Goal: Check status: Check status

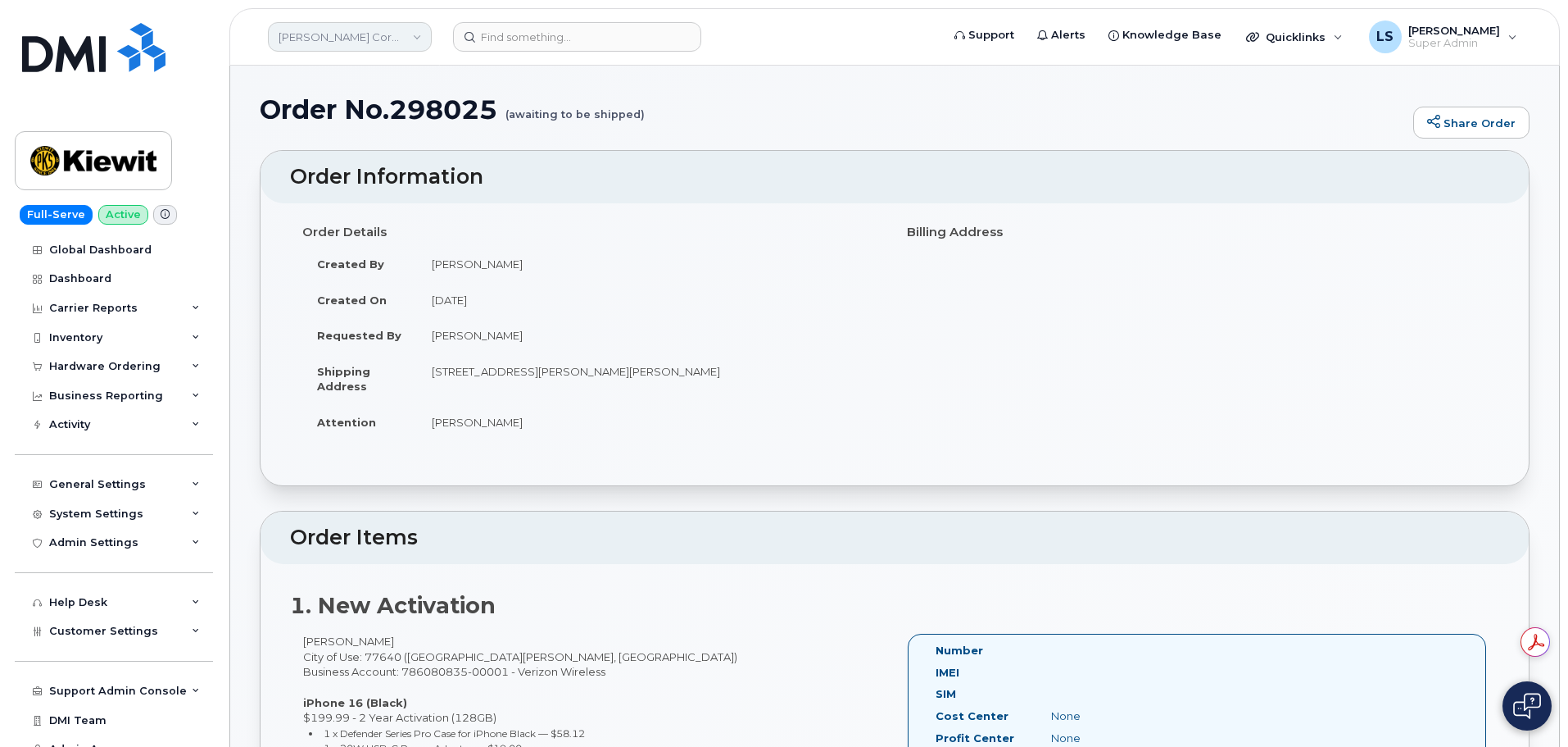
click at [423, 49] on link "Kiewit Corporation" at bounding box center [349, 37] width 164 height 29
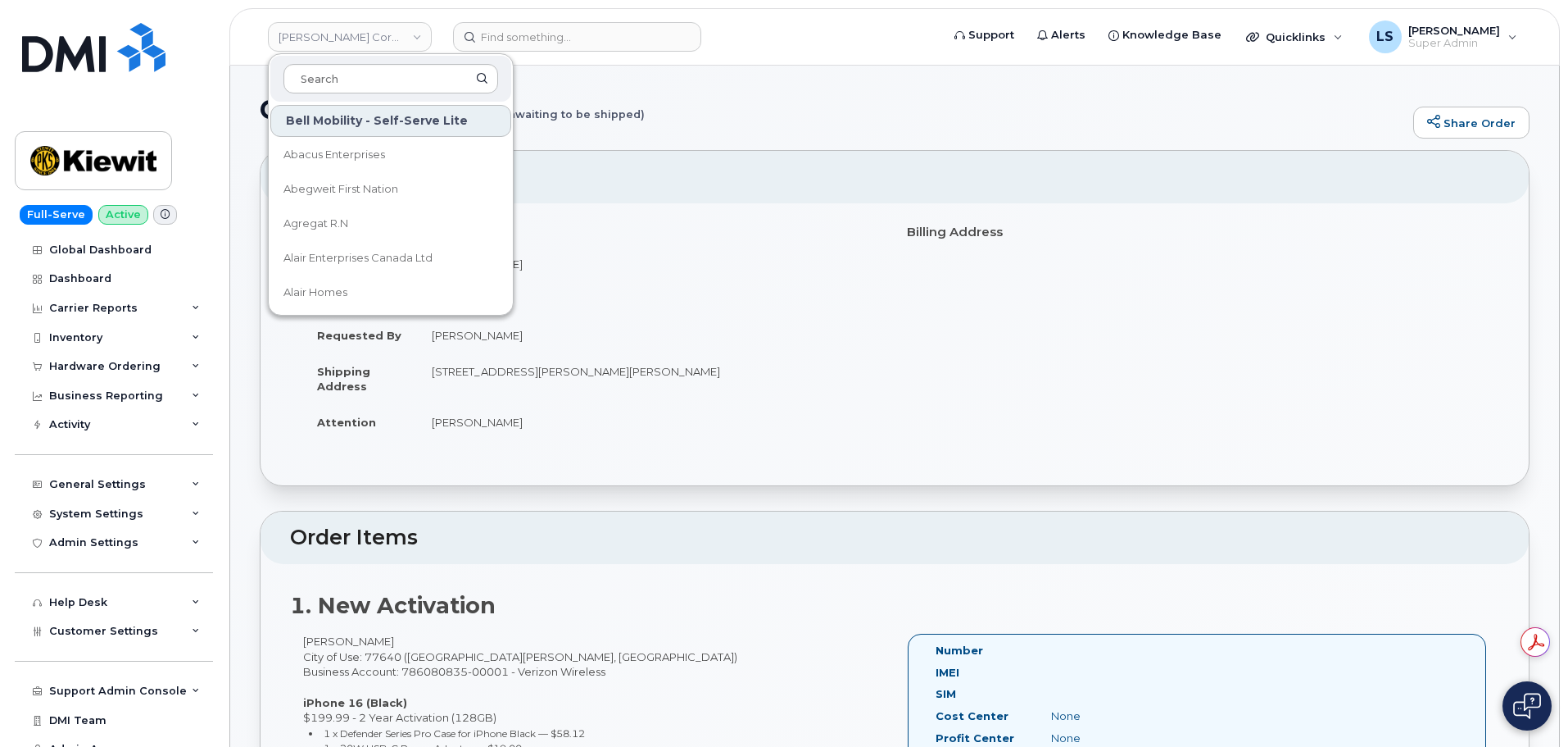
drag, startPoint x: 663, startPoint y: 146, endPoint x: 619, endPoint y: 159, distance: 45.9
click at [662, 146] on div "Order No.298025 (awaiting to be shipped) Share Order" at bounding box center [895, 123] width 1270 height 55
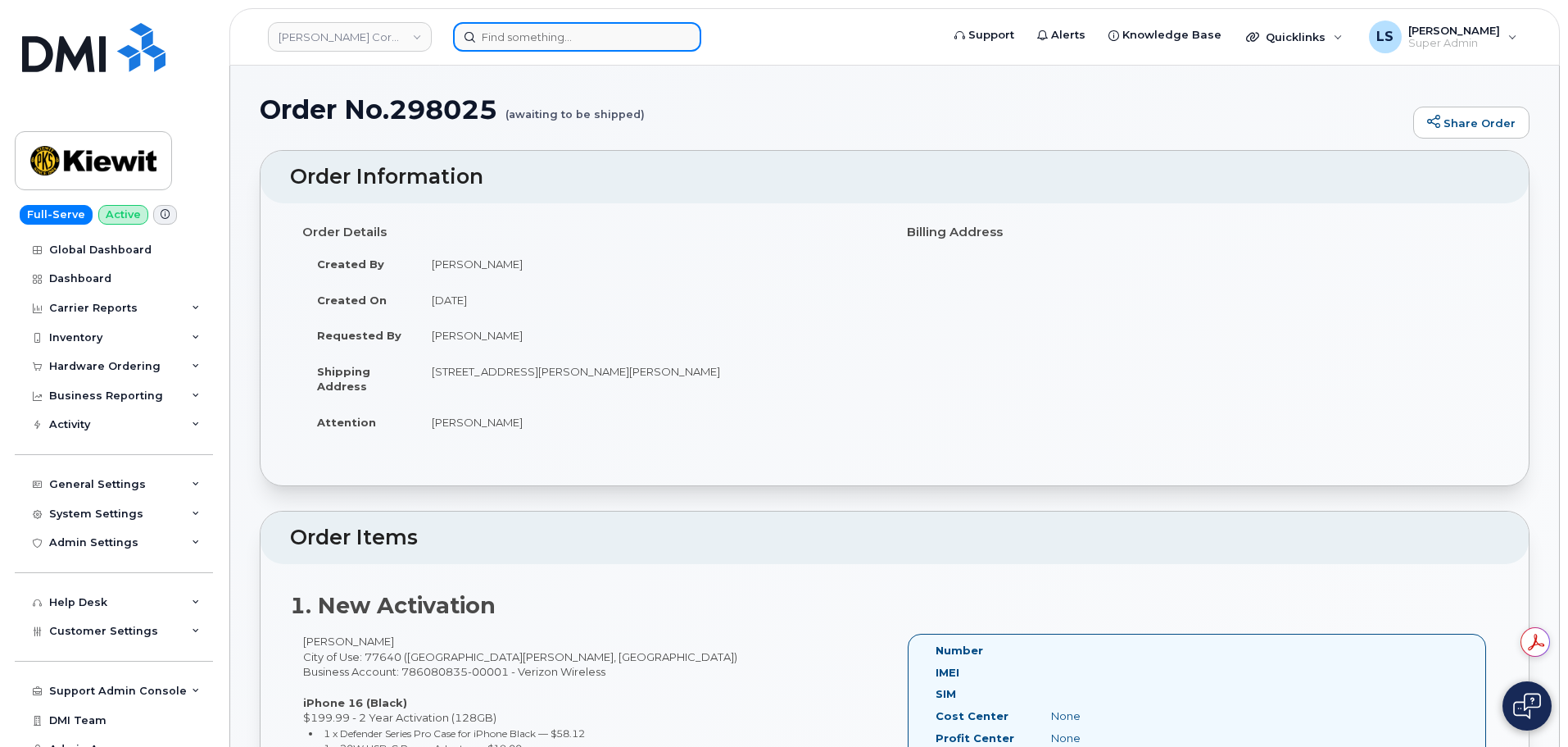
click at [580, 34] on input at bounding box center [577, 37] width 248 height 29
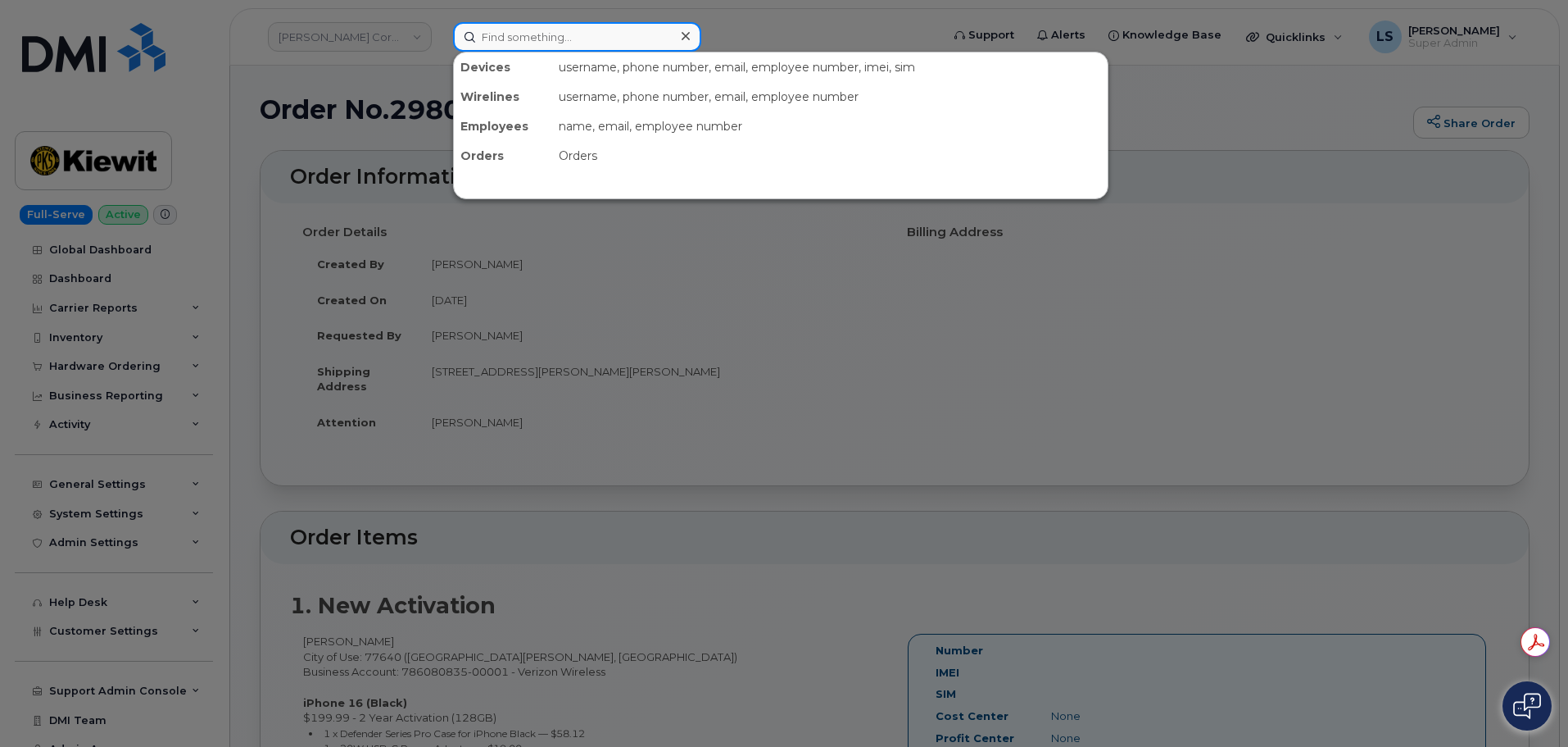
paste input "6268250819"
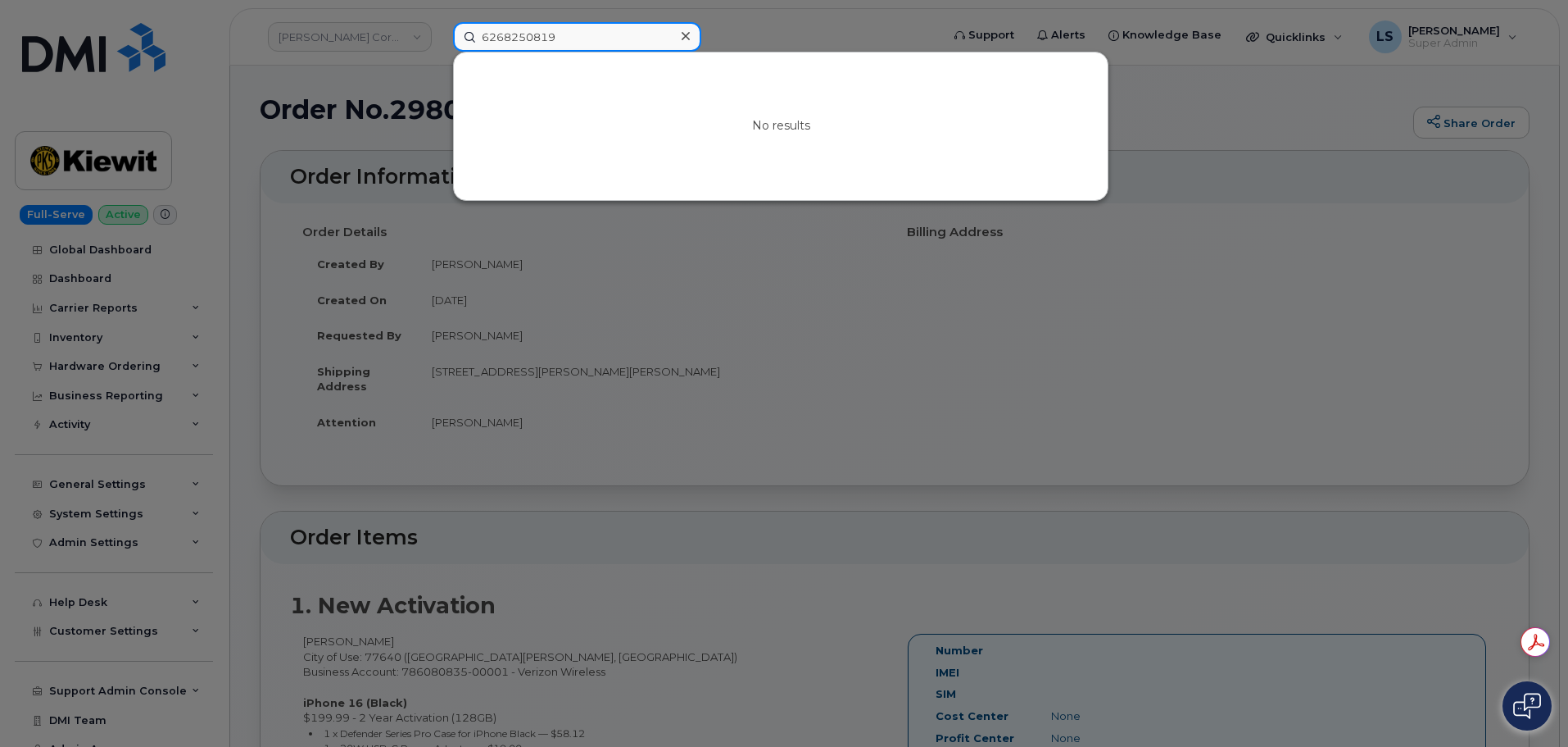
type input "6268250819"
click at [683, 42] on icon at bounding box center [686, 36] width 8 height 13
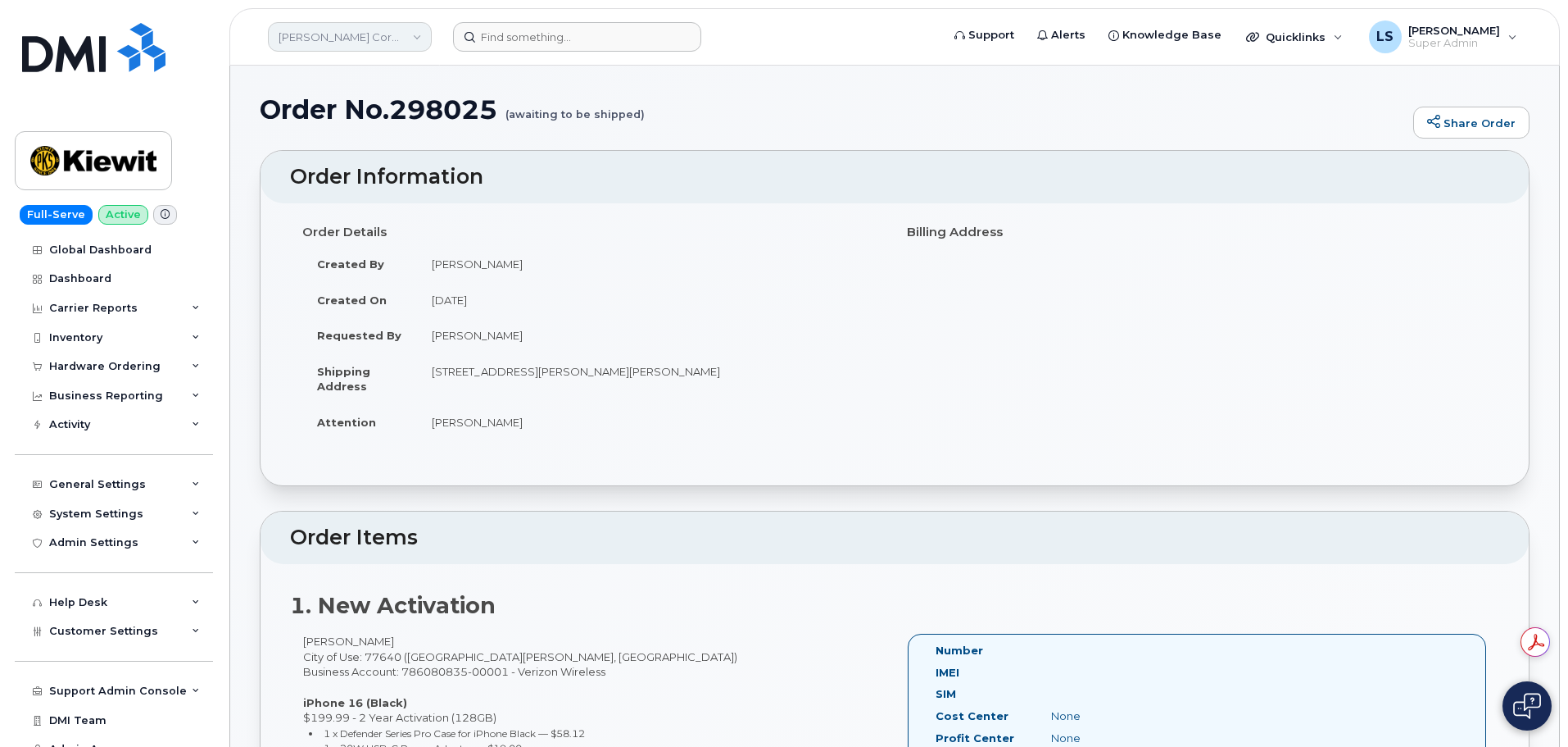
click at [404, 33] on link "[PERSON_NAME] Corporation" at bounding box center [349, 37] width 164 height 29
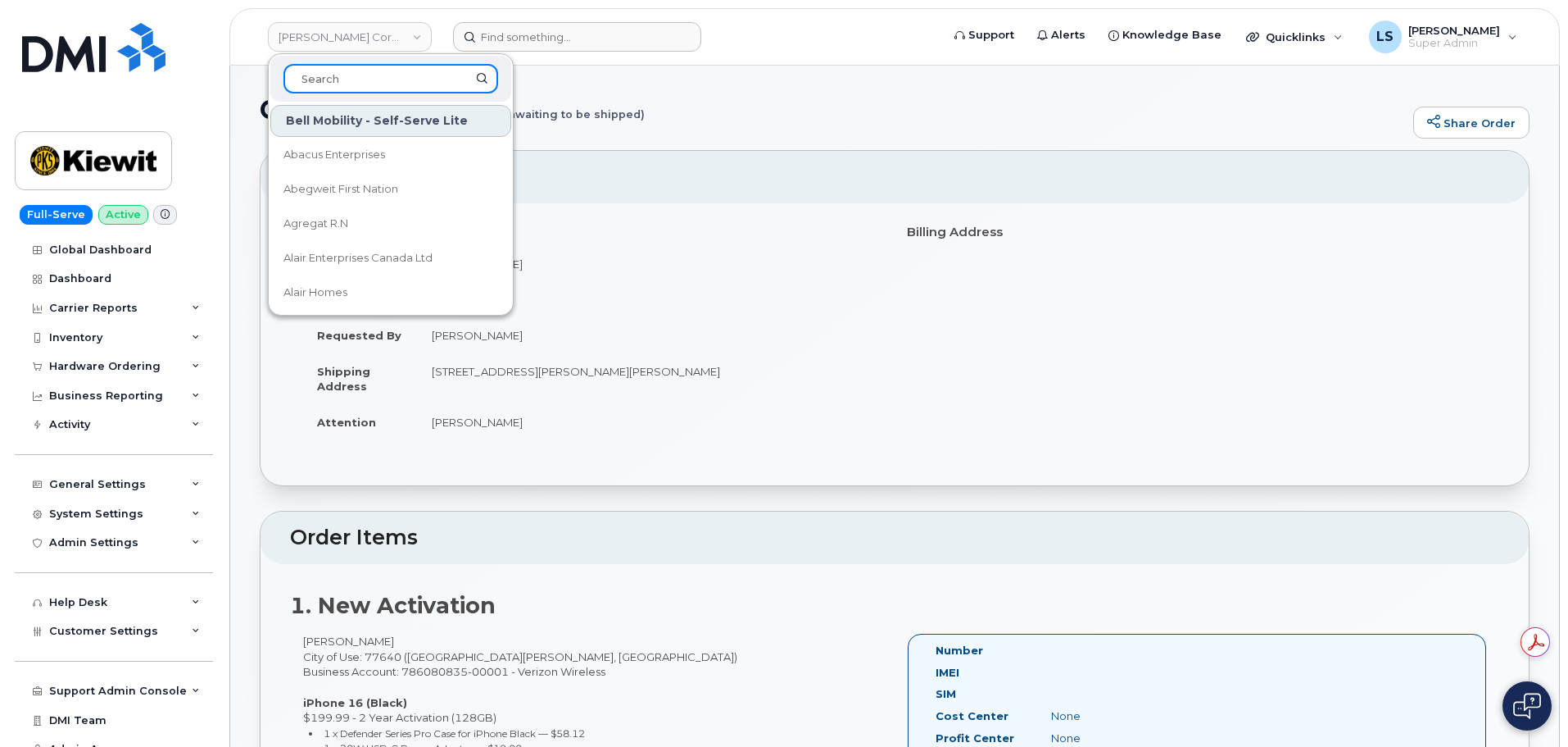
click at [332, 82] on input at bounding box center [391, 78] width 215 height 29
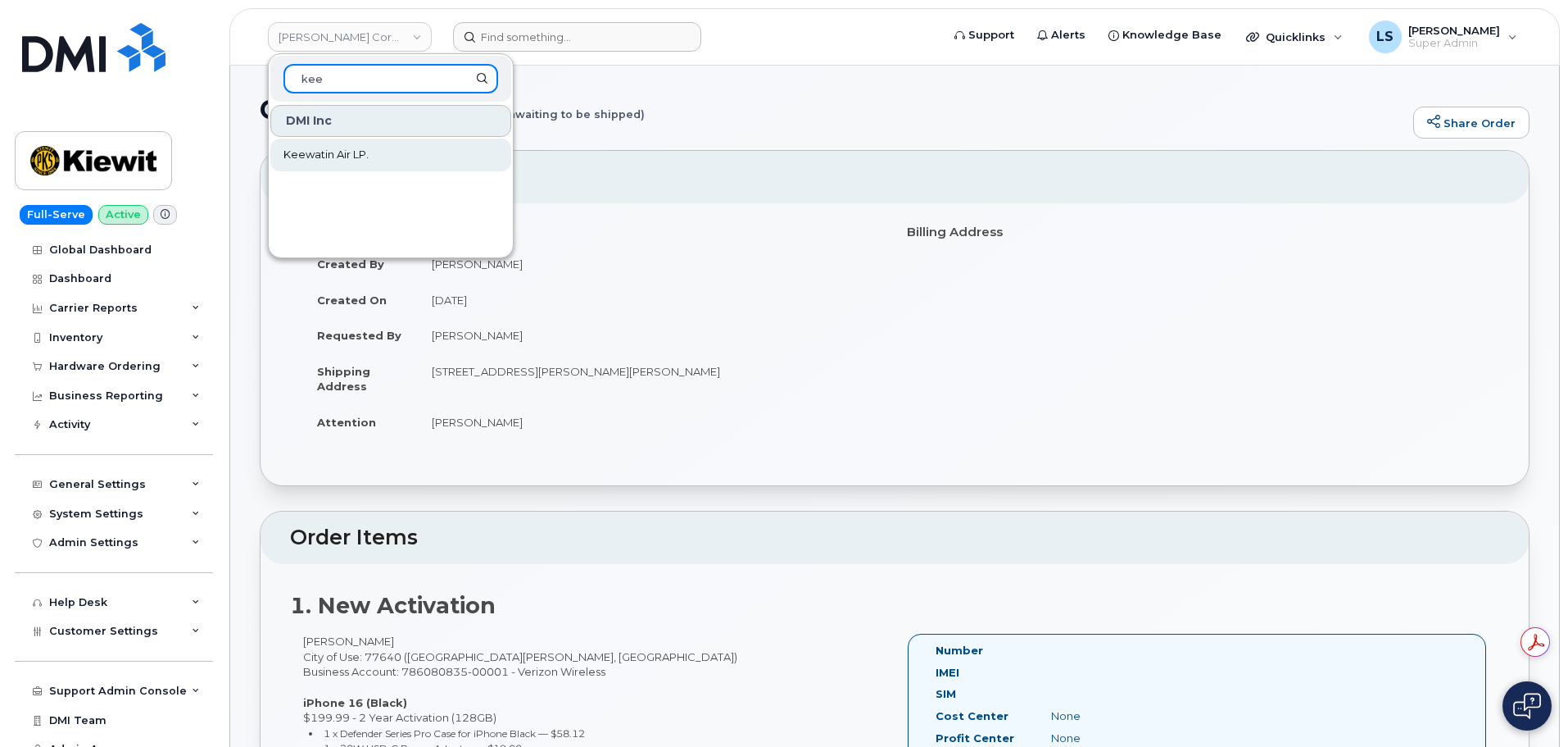
type input "kee"
click at [313, 147] on span "Keewatin Air LP." at bounding box center [326, 155] width 85 height 17
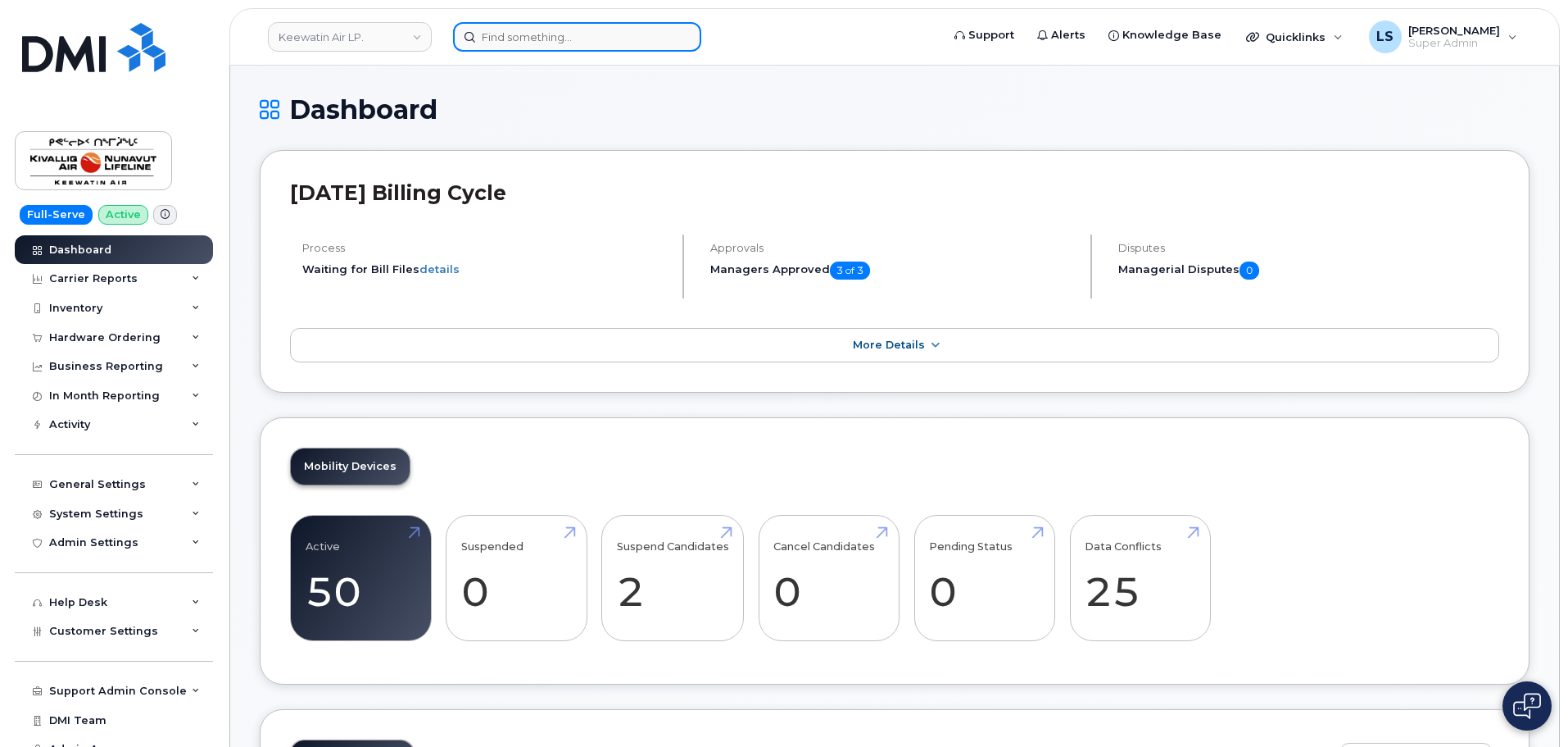
click at [512, 30] on input at bounding box center [577, 37] width 248 height 29
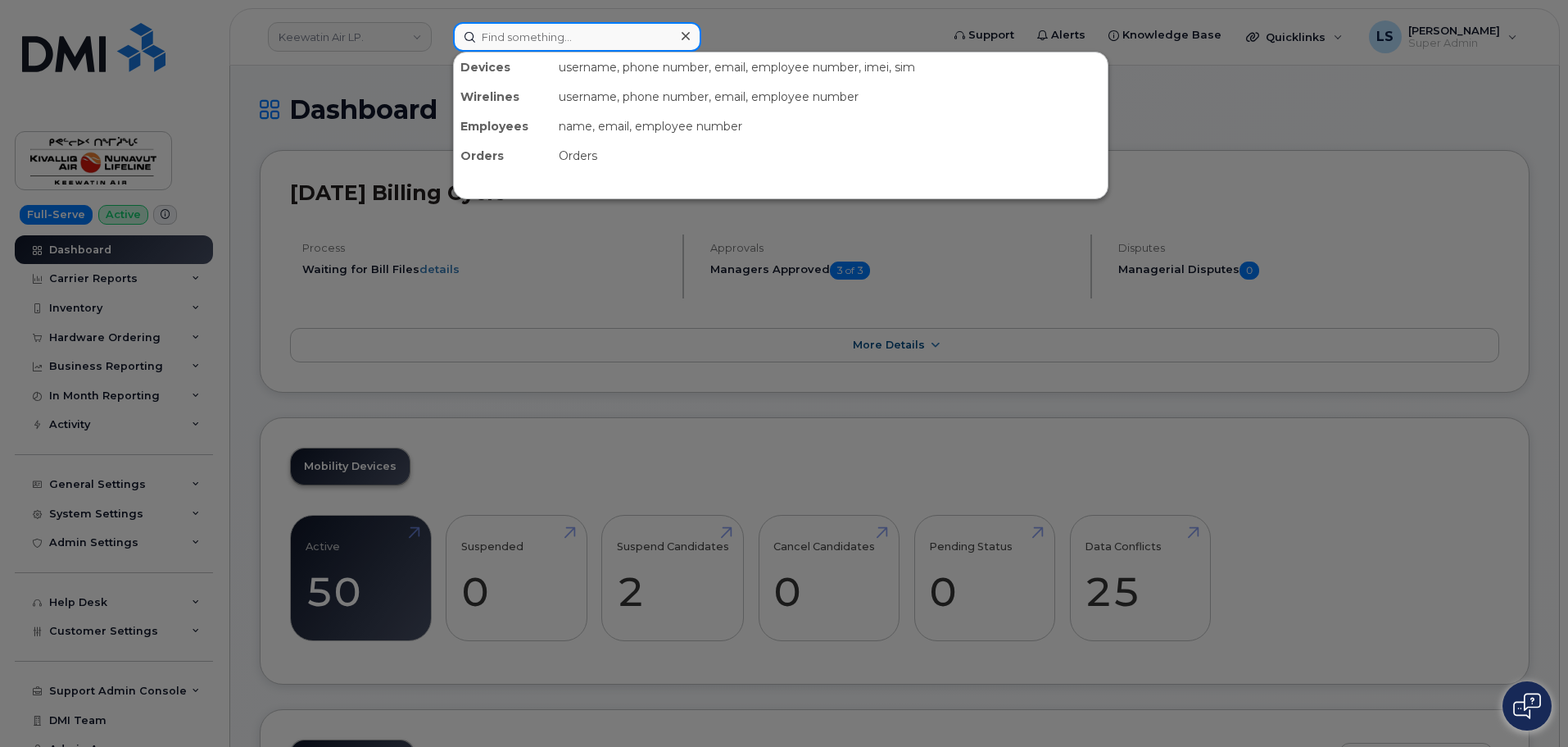
paste input "298072"
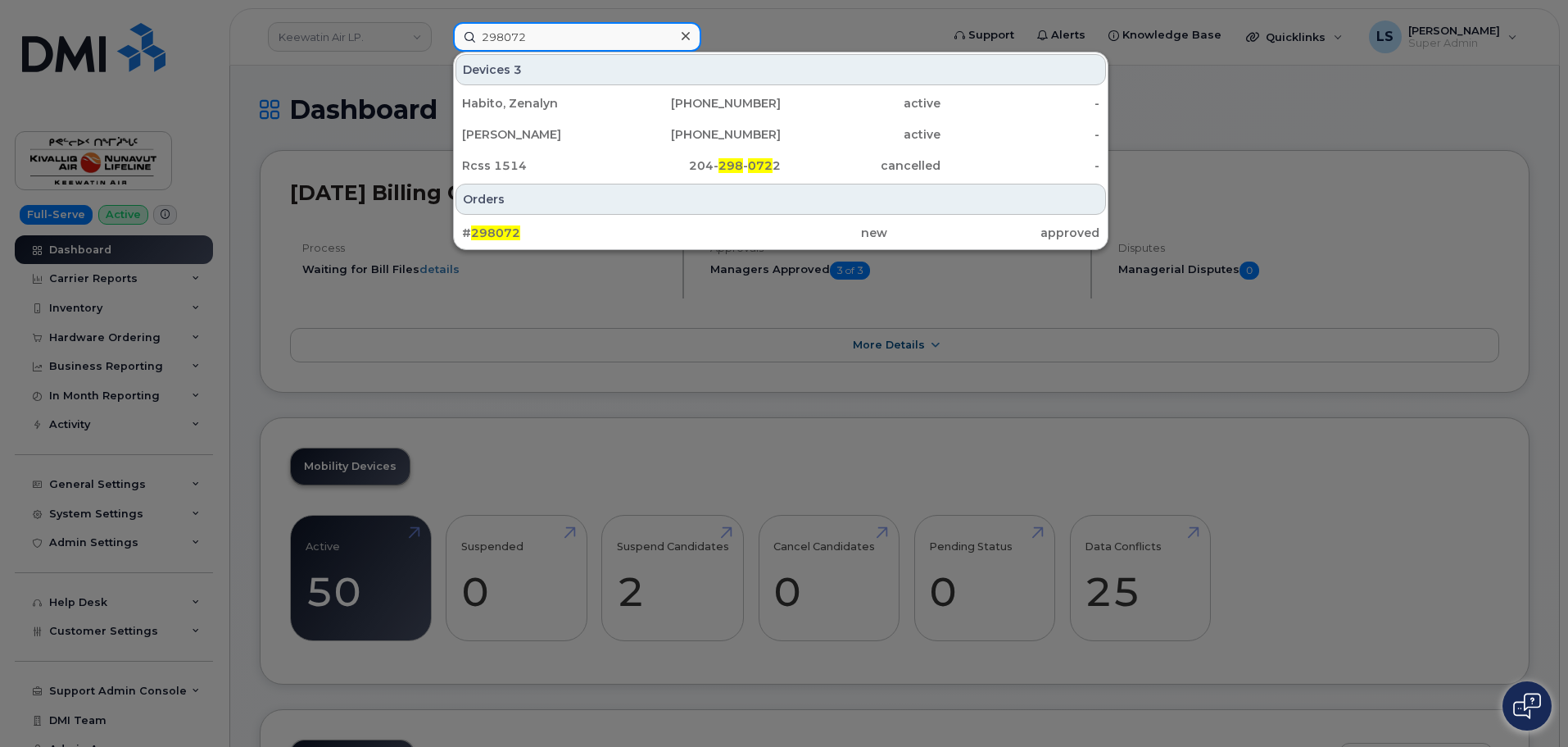
click at [591, 35] on input "298072" at bounding box center [577, 37] width 248 height 29
paste input "3"
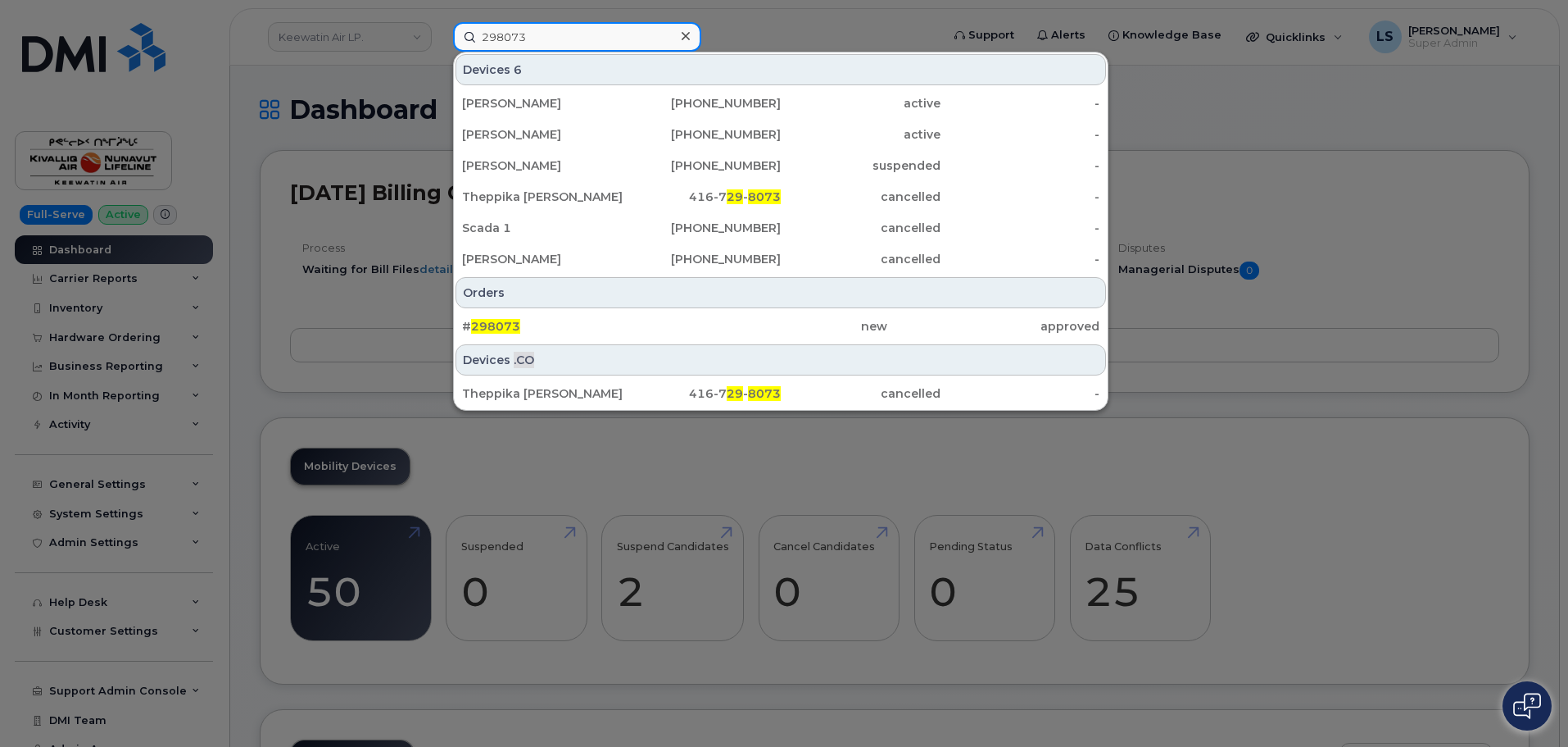
type input "298073"
click at [698, 40] on input "298073" at bounding box center [577, 37] width 248 height 29
click at [692, 37] on div at bounding box center [685, 36] width 24 height 24
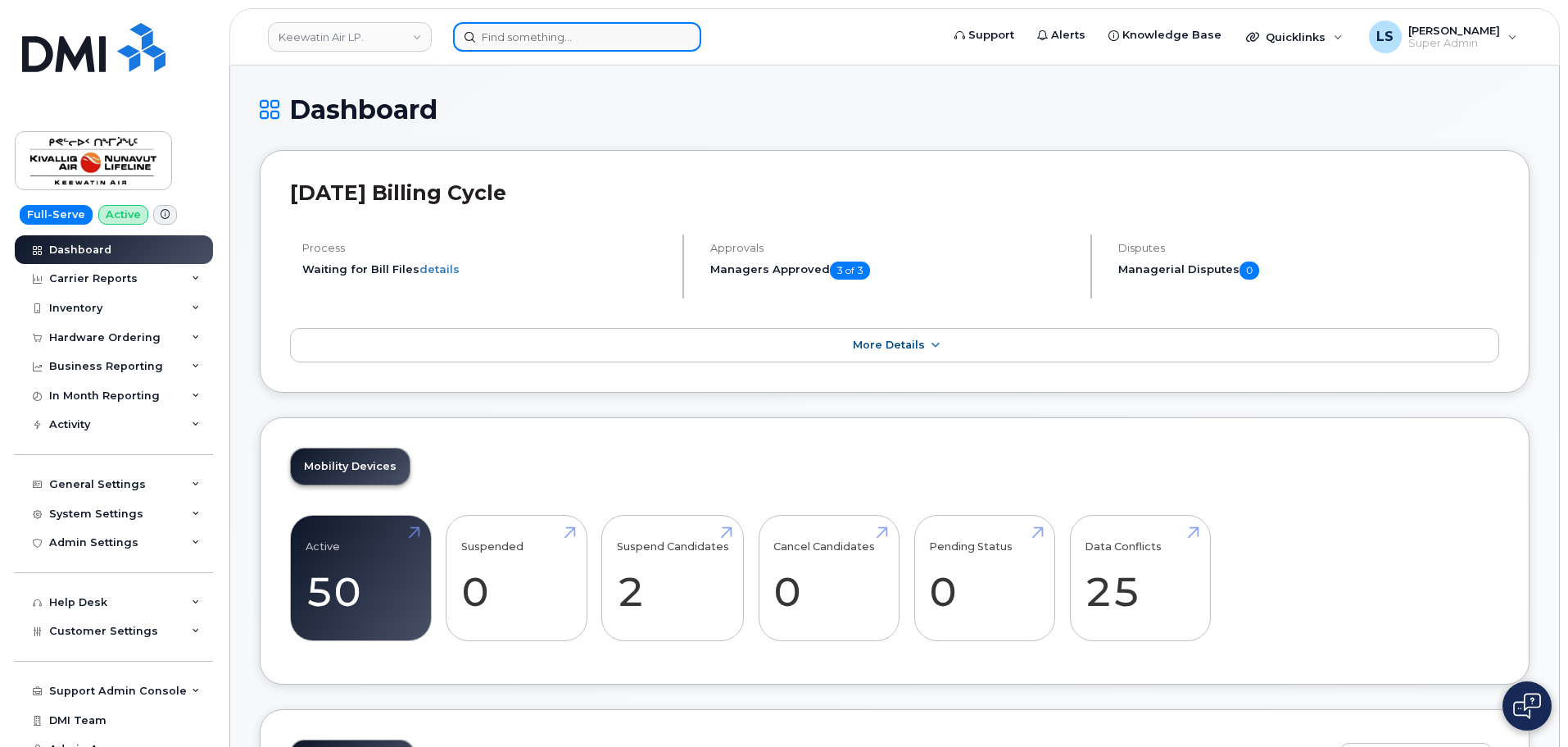
click at [605, 29] on input at bounding box center [577, 37] width 248 height 29
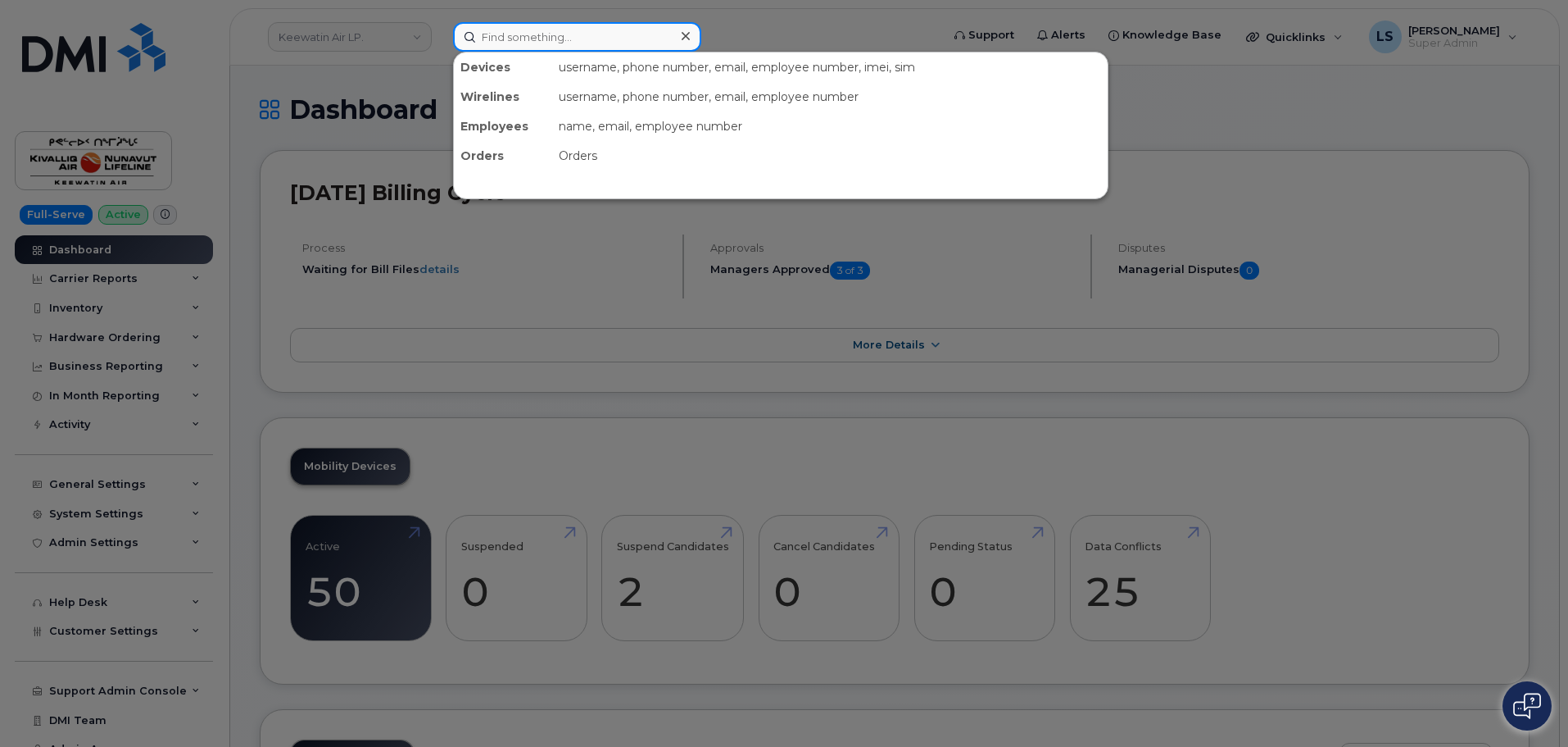
paste input "202848"
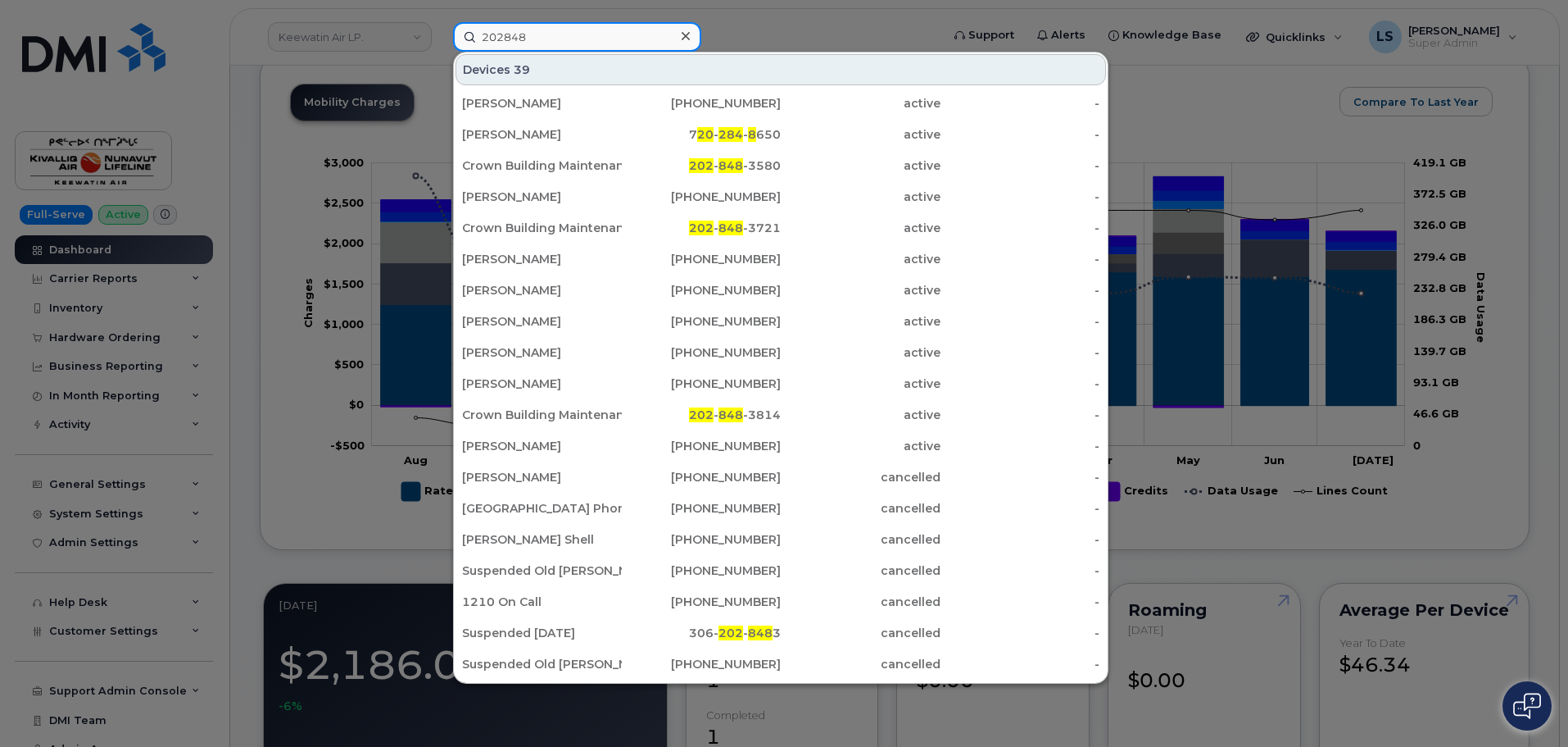
type input "202848"
click at [684, 30] on icon at bounding box center [686, 36] width 8 height 13
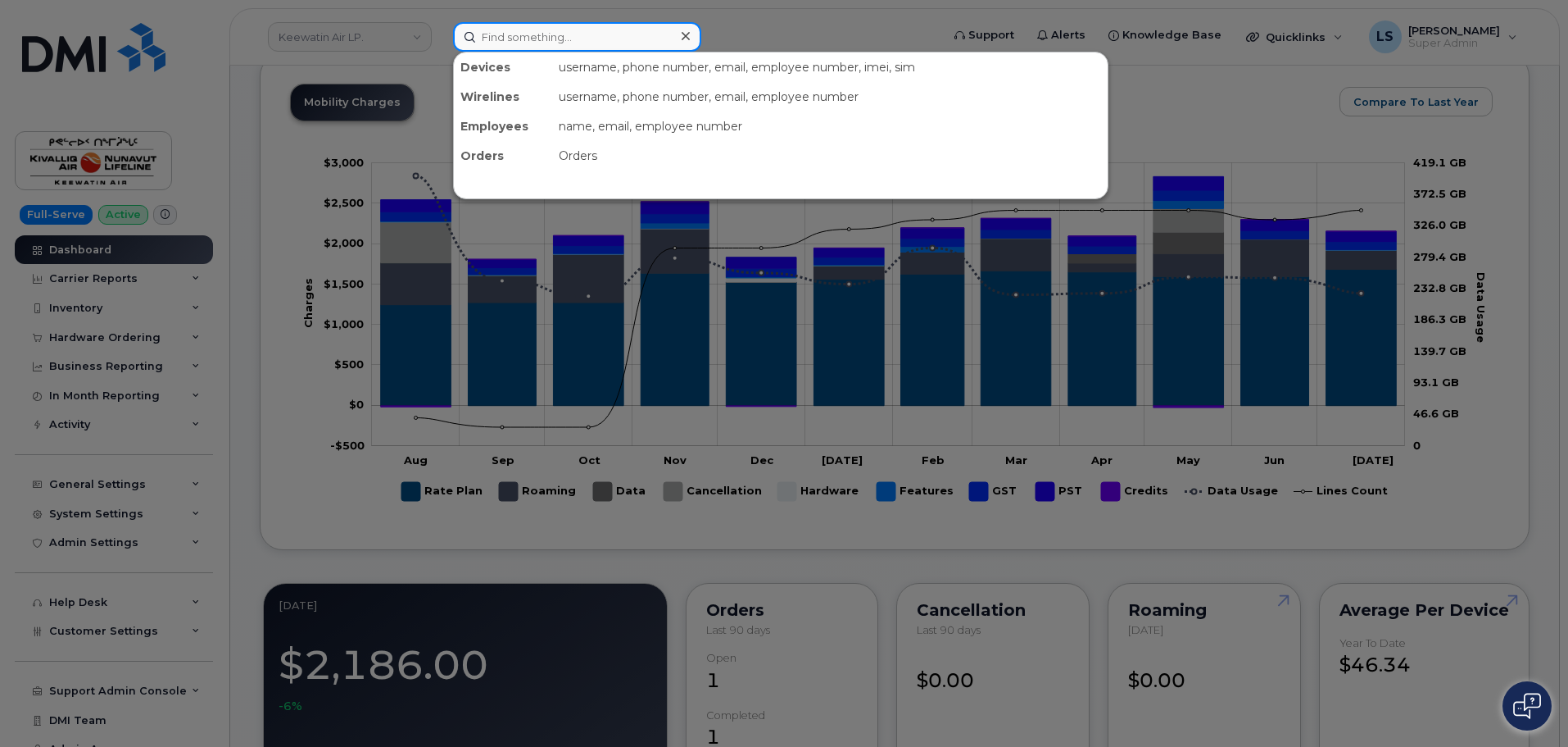
click at [609, 42] on input at bounding box center [577, 37] width 248 height 29
paste input "295268"
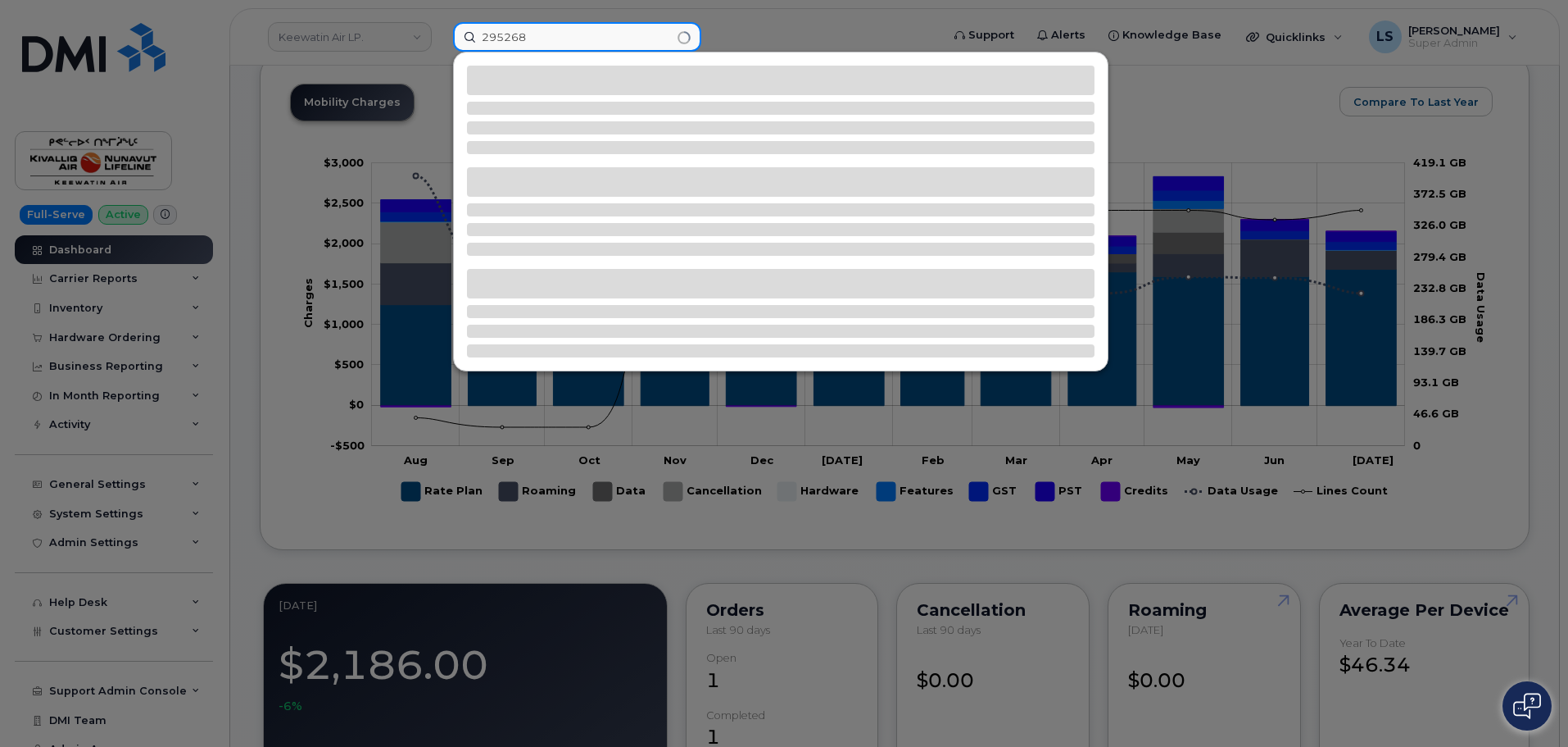
type input "295268"
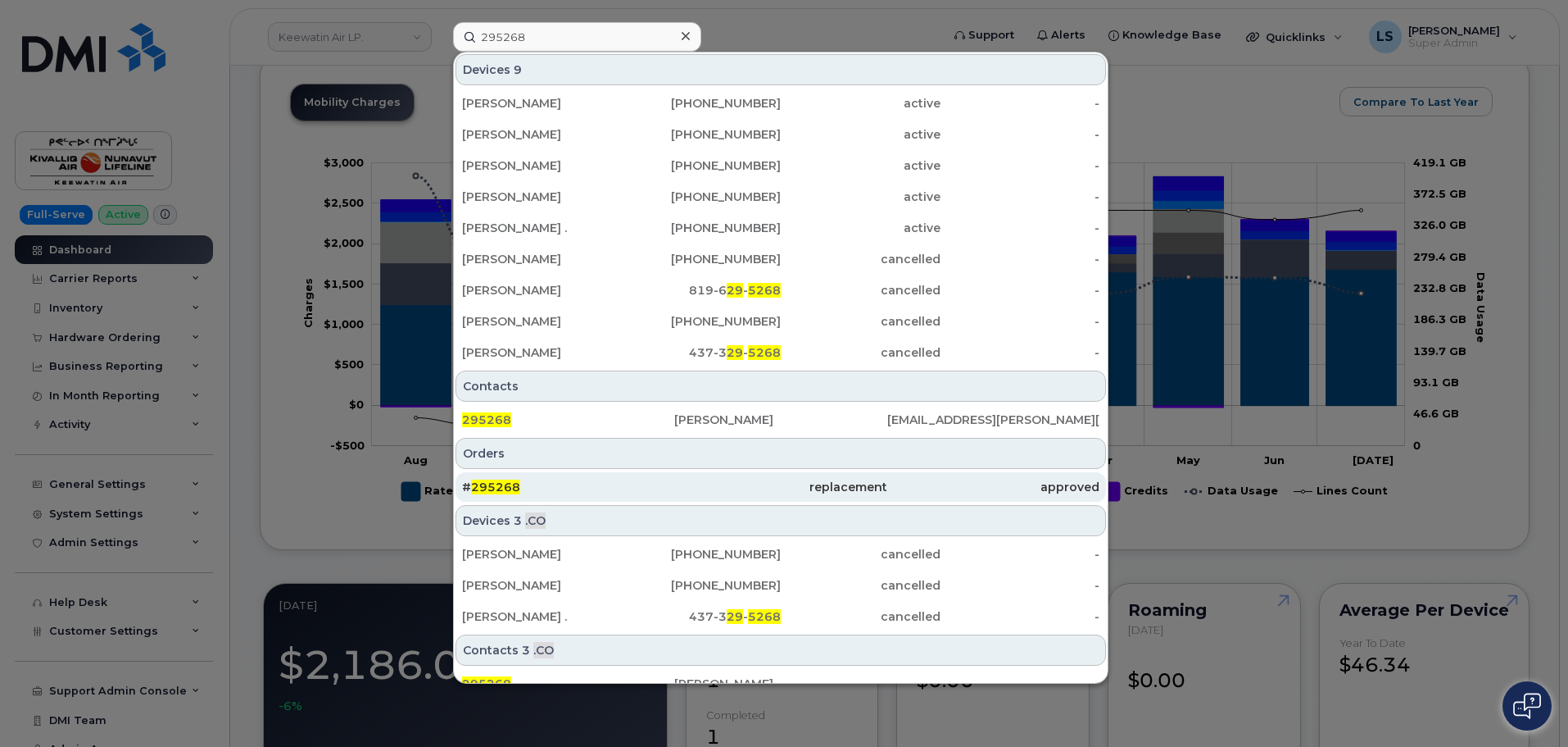
click at [478, 483] on span "295268" at bounding box center [495, 487] width 49 height 15
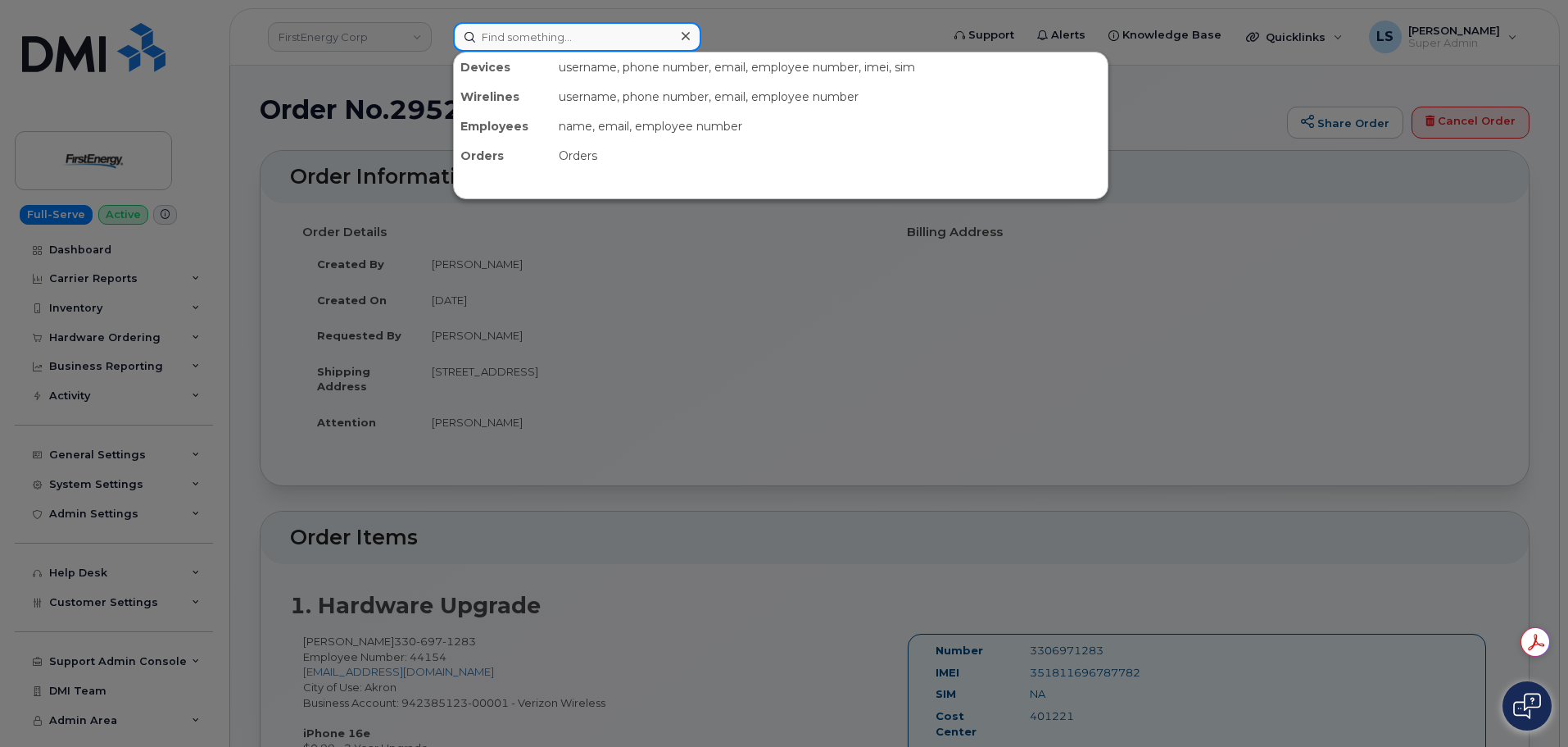
click at [554, 38] on input at bounding box center [577, 37] width 248 height 29
paste input "298055"
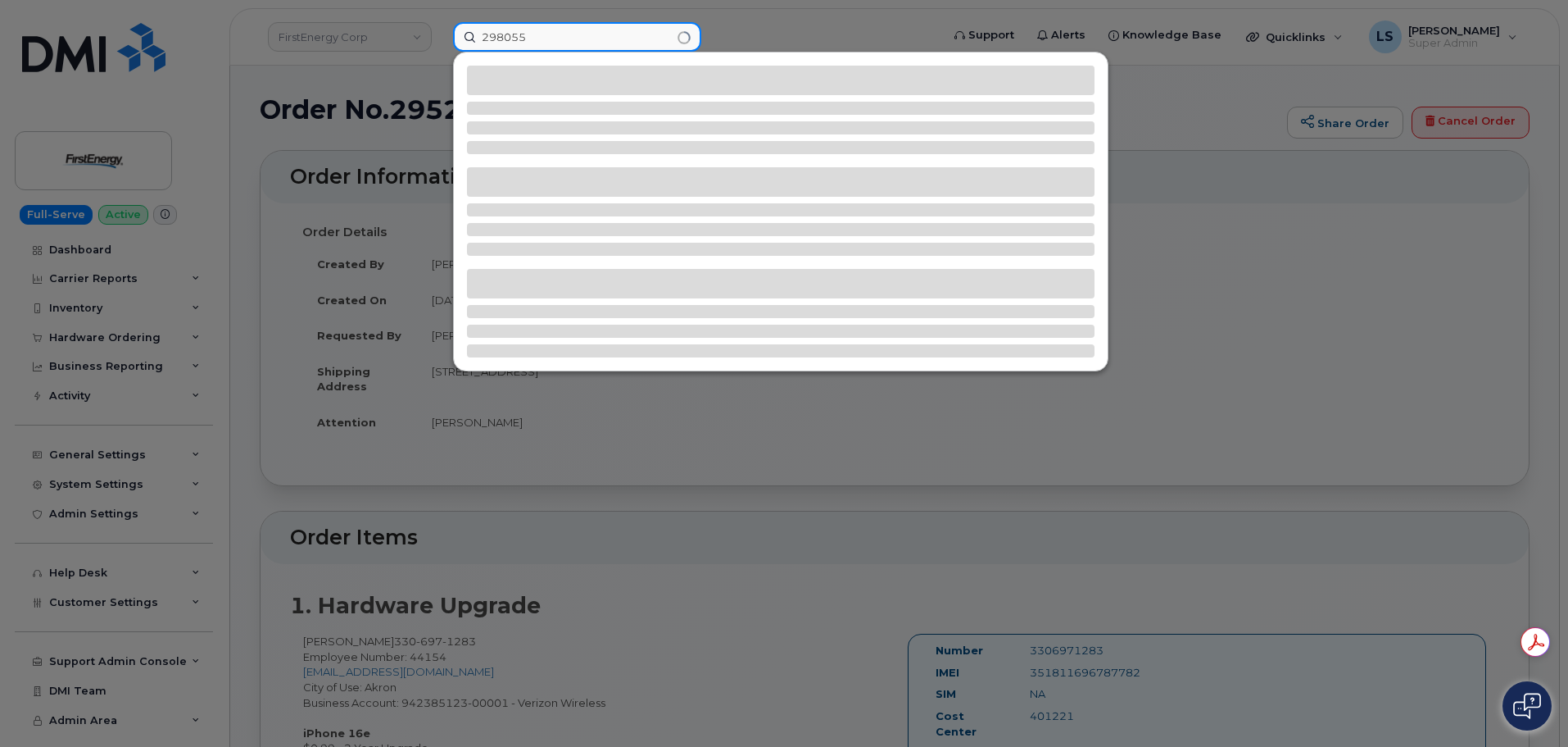
type input "298055"
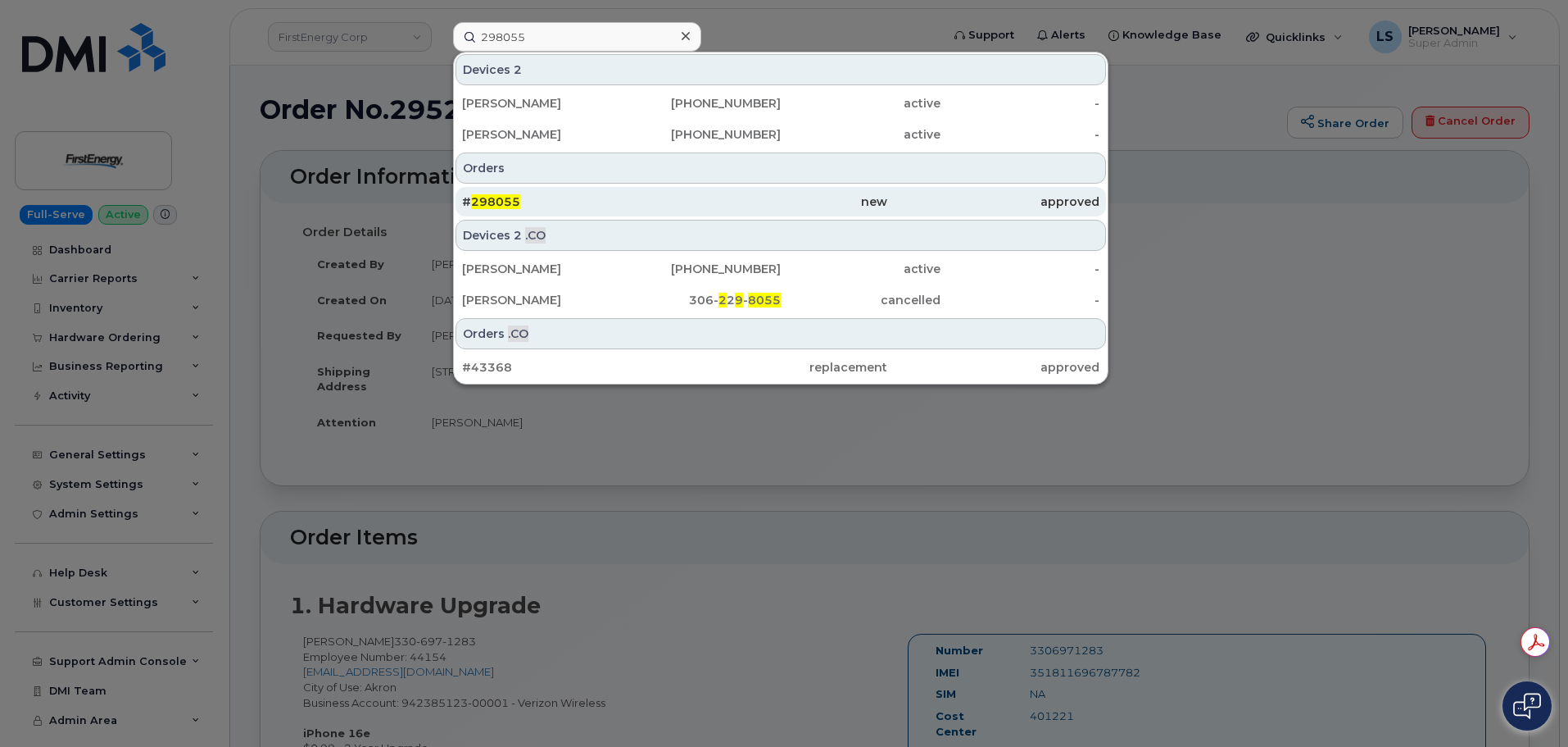
click at [677, 207] on div "new" at bounding box center [780, 202] width 212 height 17
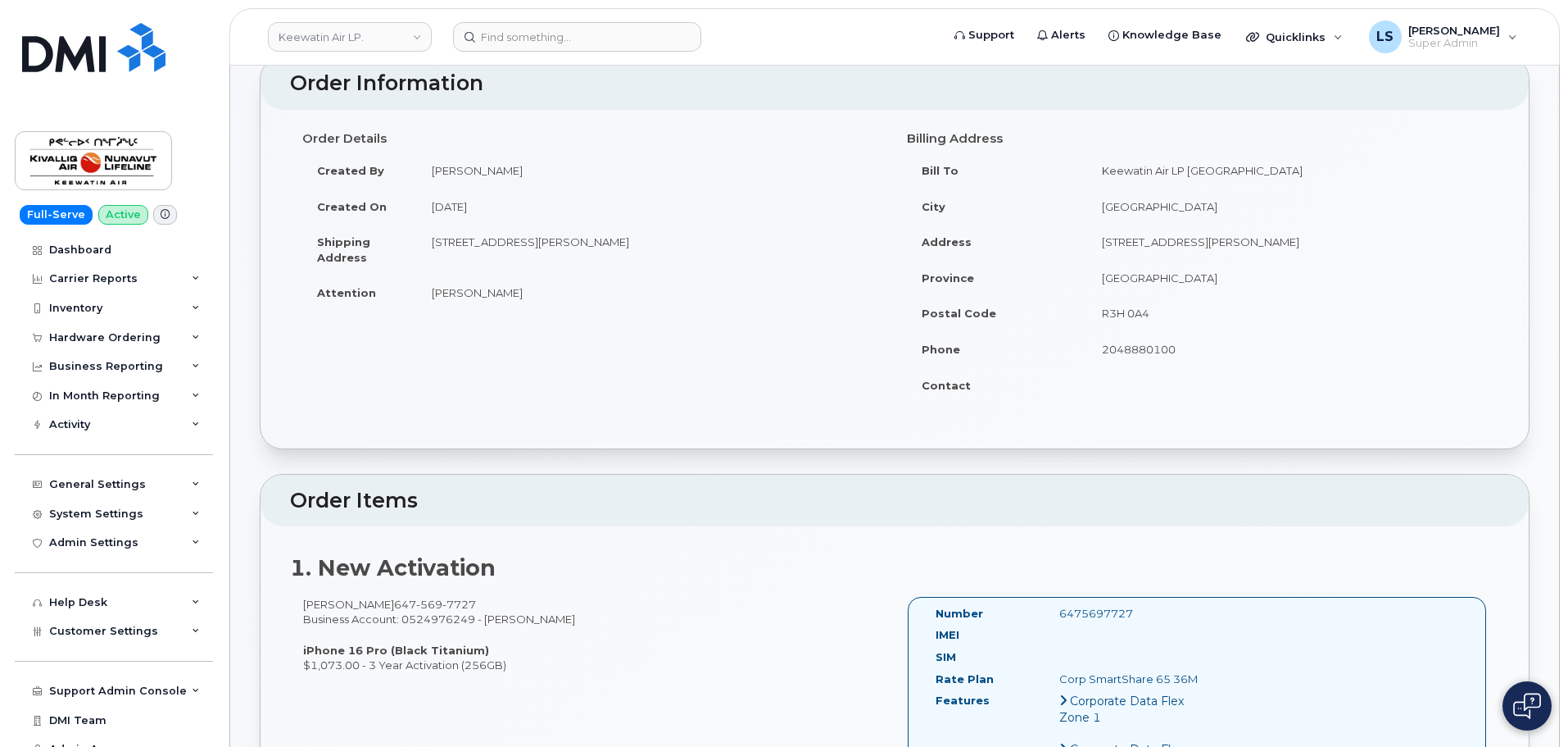
scroll to position [164, 0]
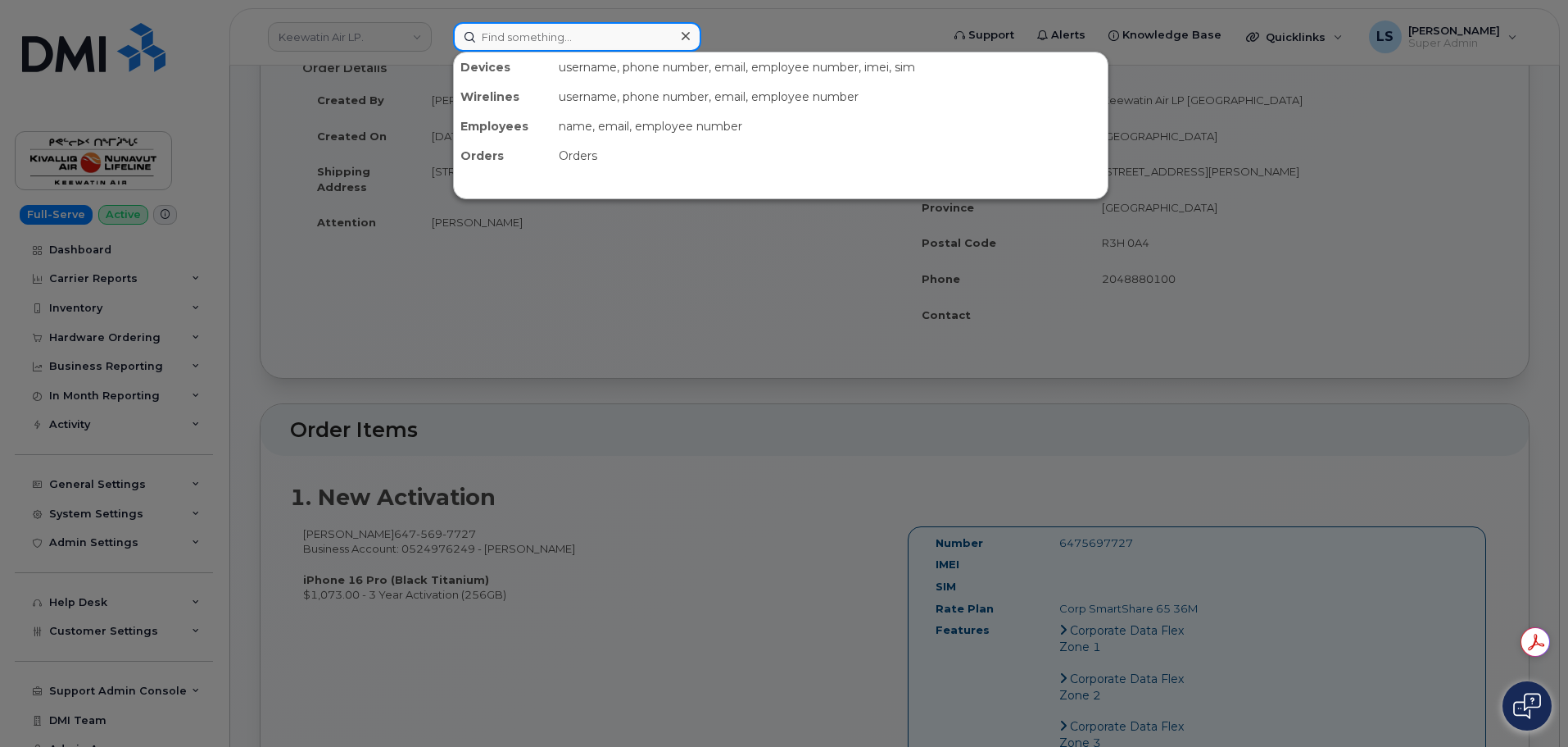
click at [566, 33] on input at bounding box center [577, 37] width 248 height 29
paste input "403-831-9856"
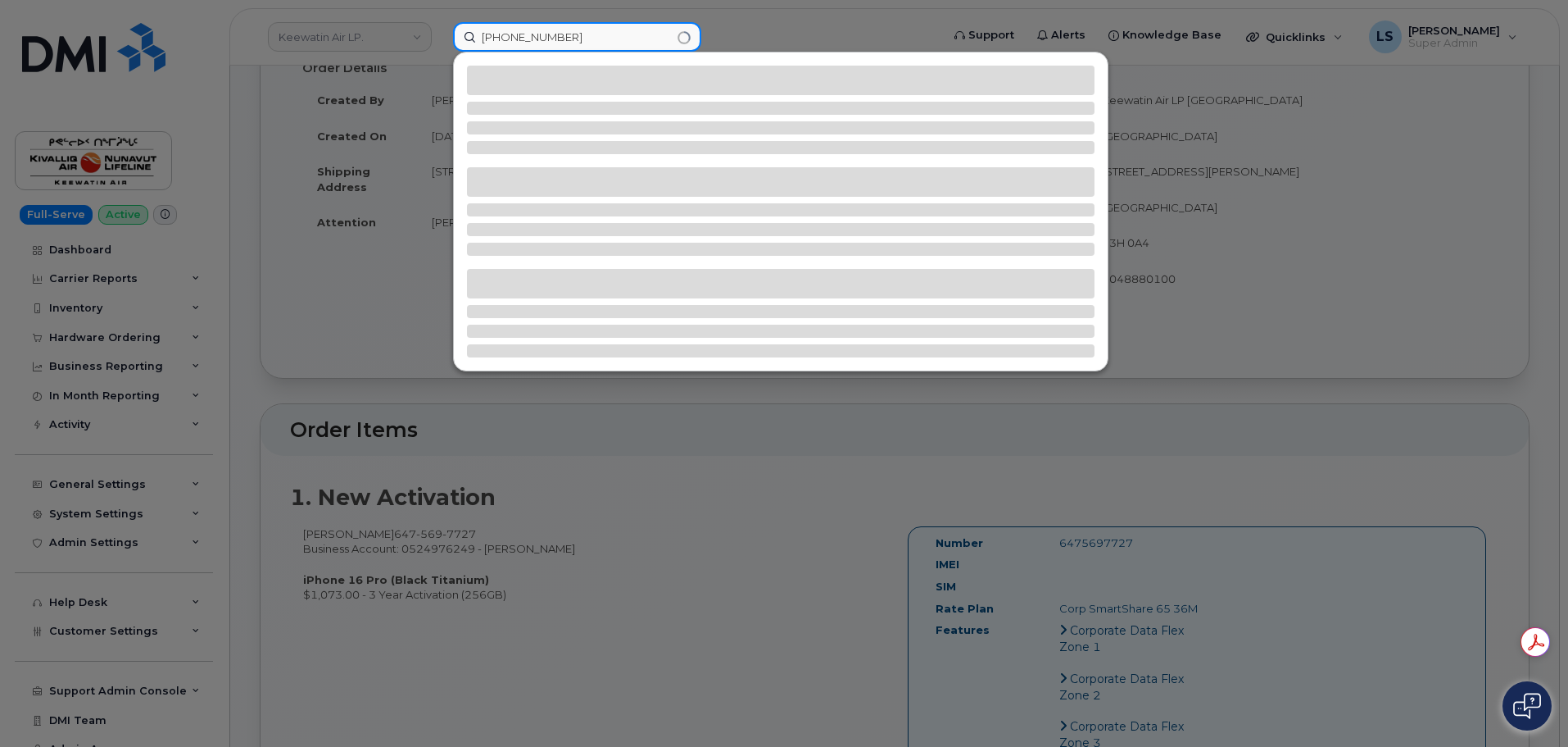
type input "403-831-9856"
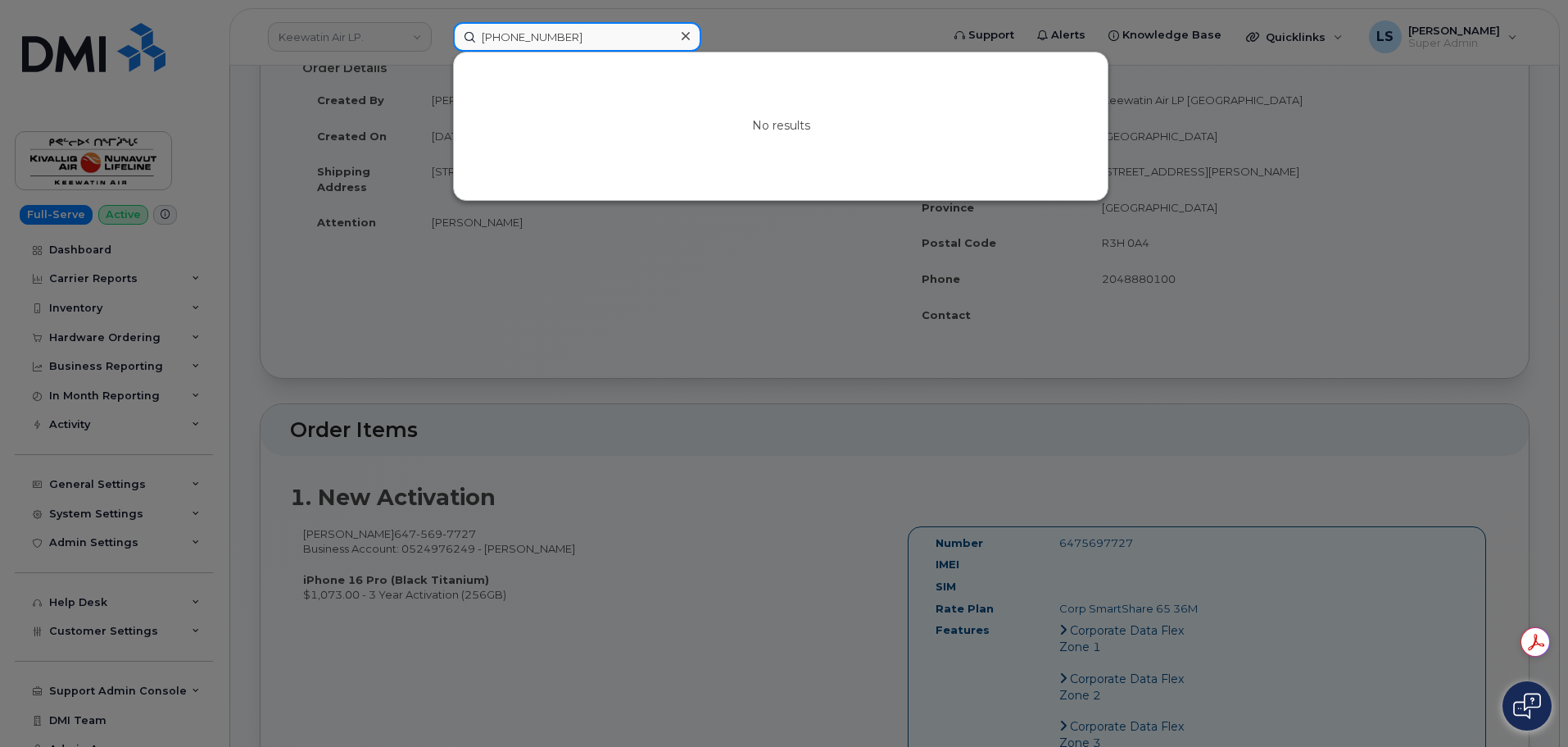
click at [576, 28] on input "403-831-9856" at bounding box center [577, 37] width 248 height 29
click at [680, 42] on div at bounding box center [685, 36] width 24 height 24
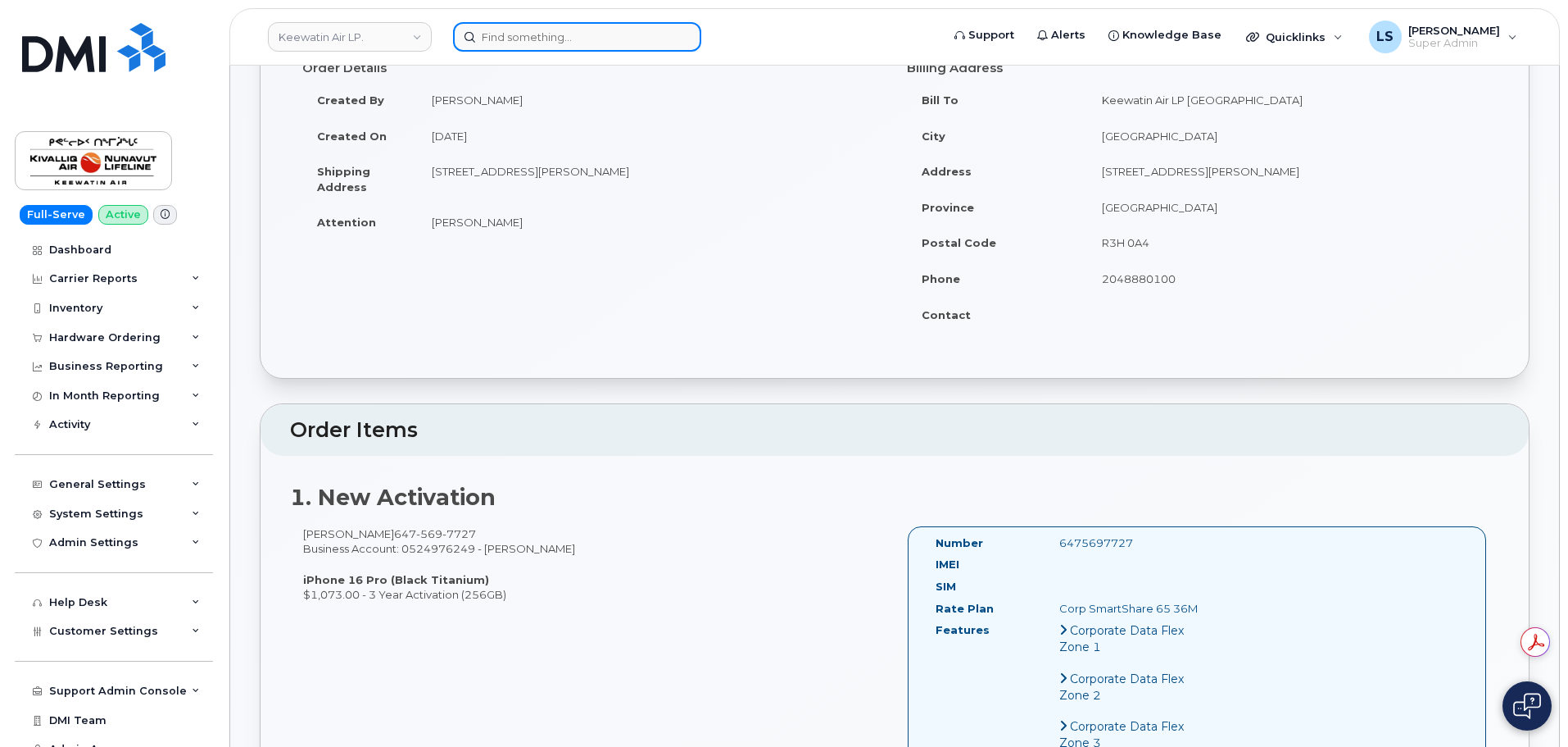
click at [522, 28] on input at bounding box center [577, 37] width 248 height 29
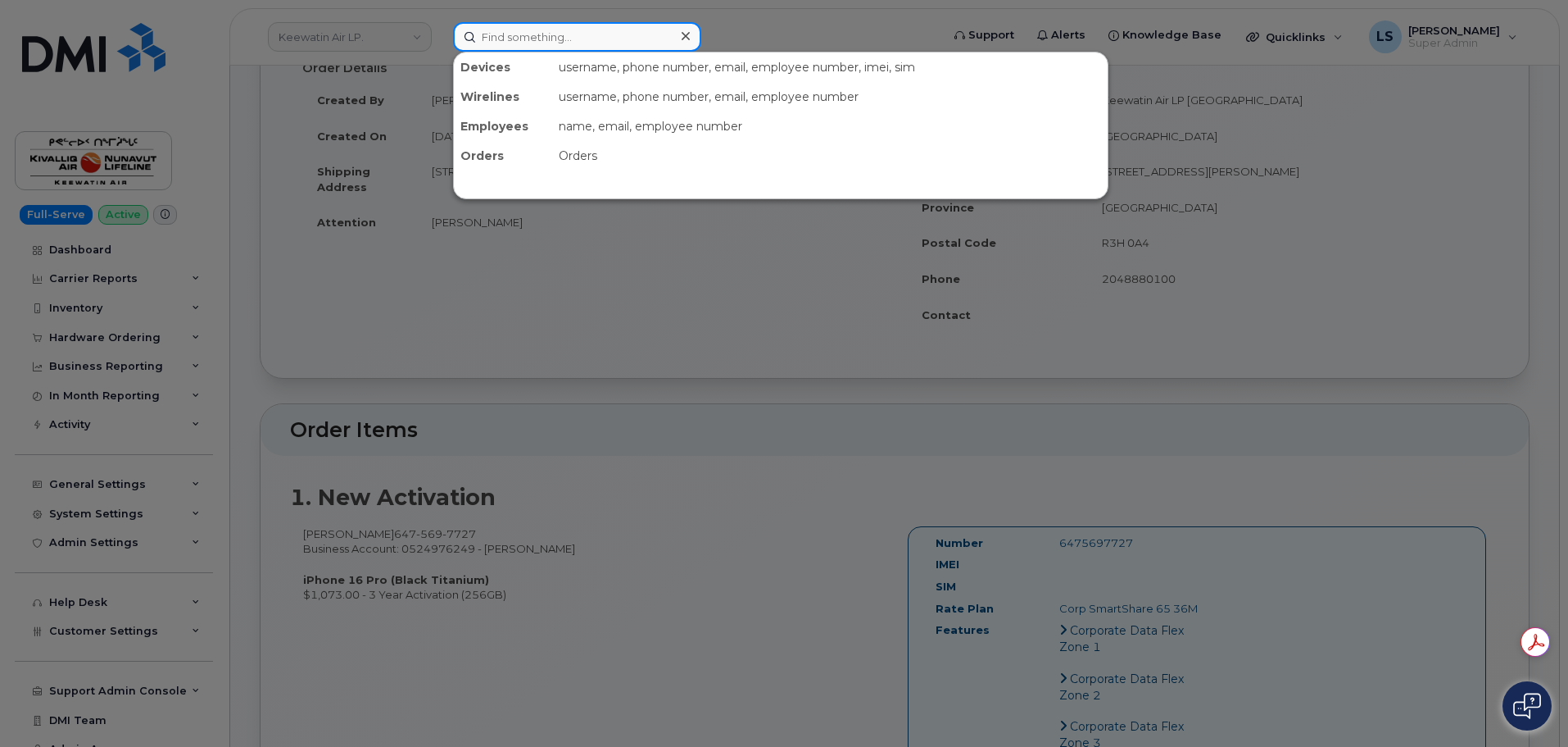
paste input "306-220-4121"
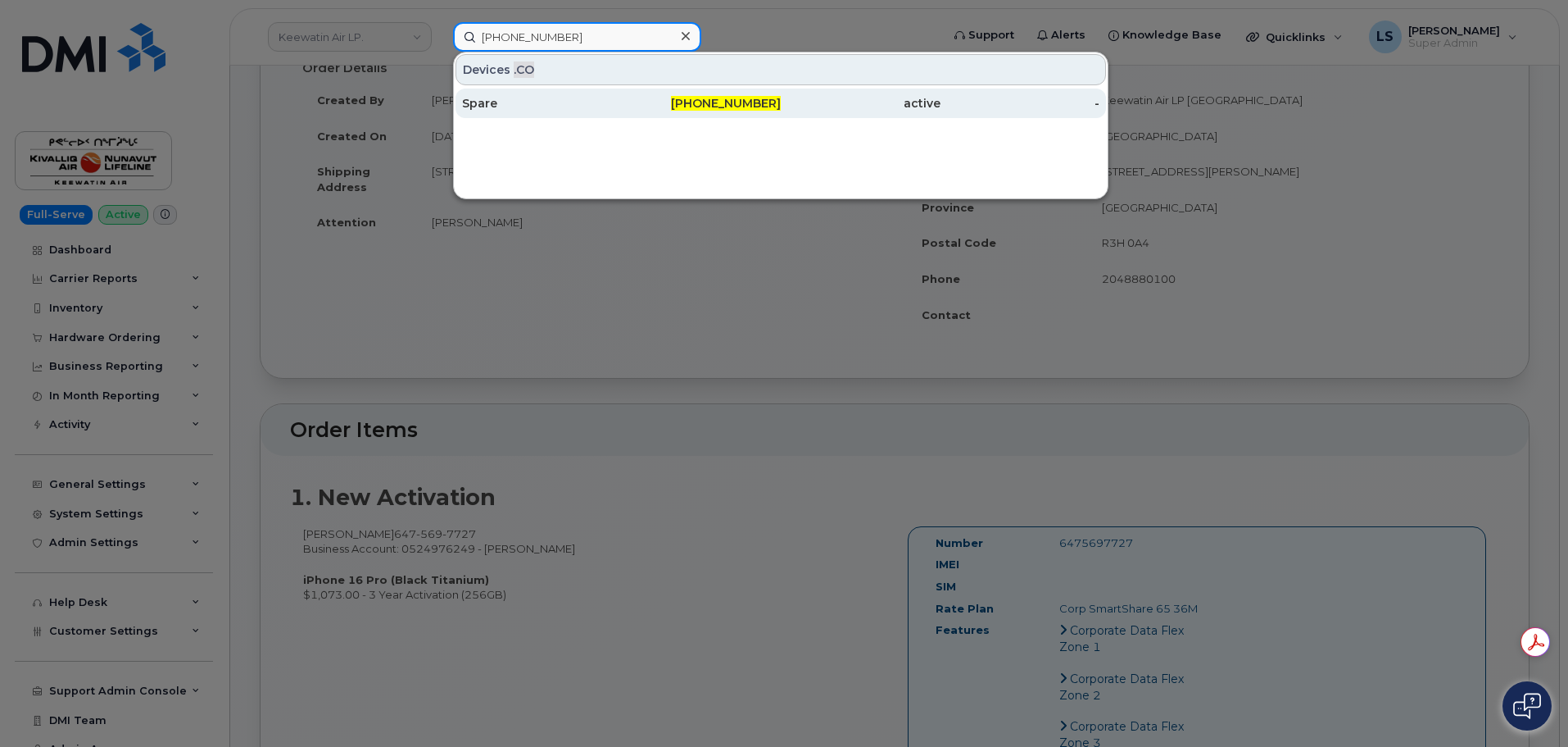
type input "306-220-4121"
click at [622, 95] on div "Spare" at bounding box center [702, 103] width 160 height 29
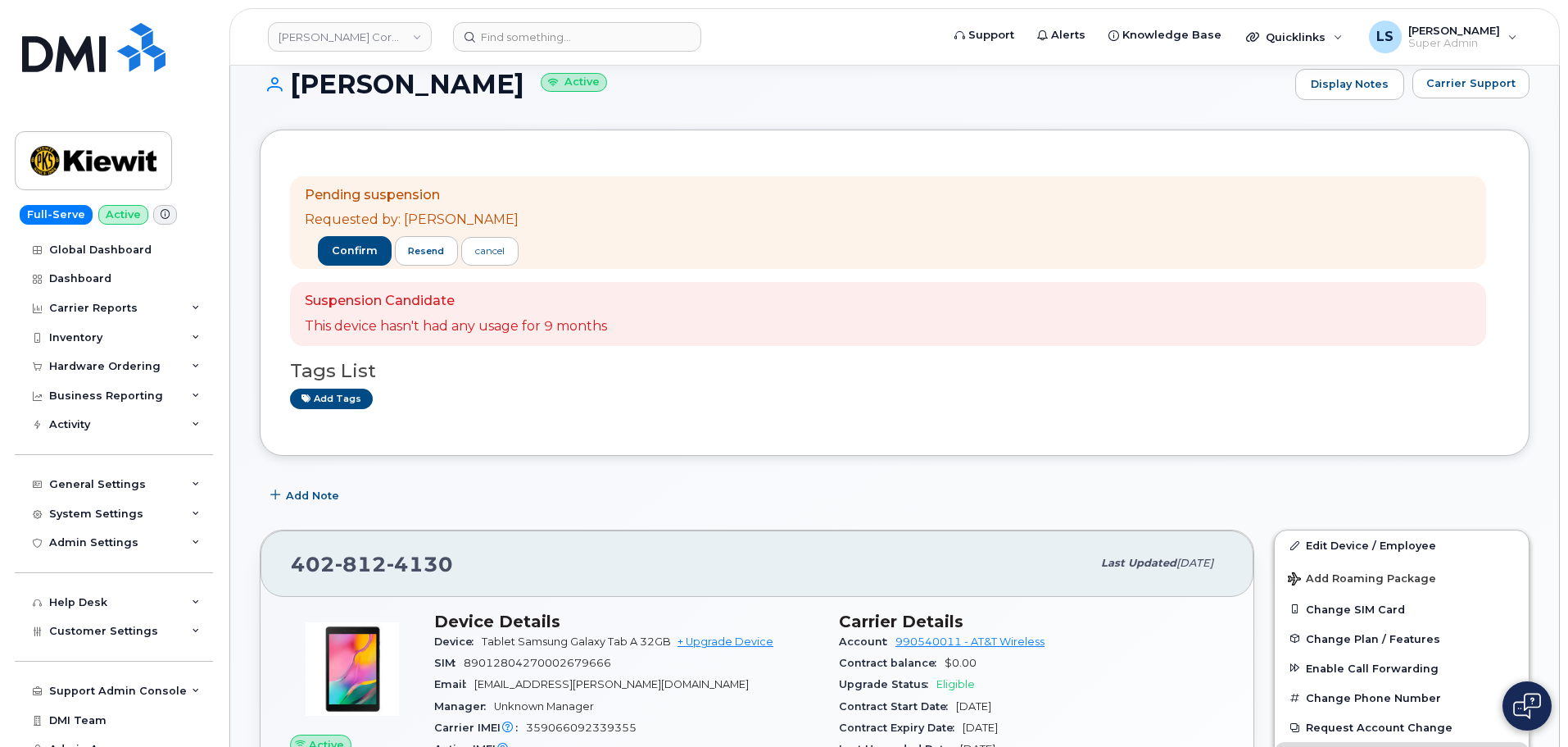
scroll to position [328, 0]
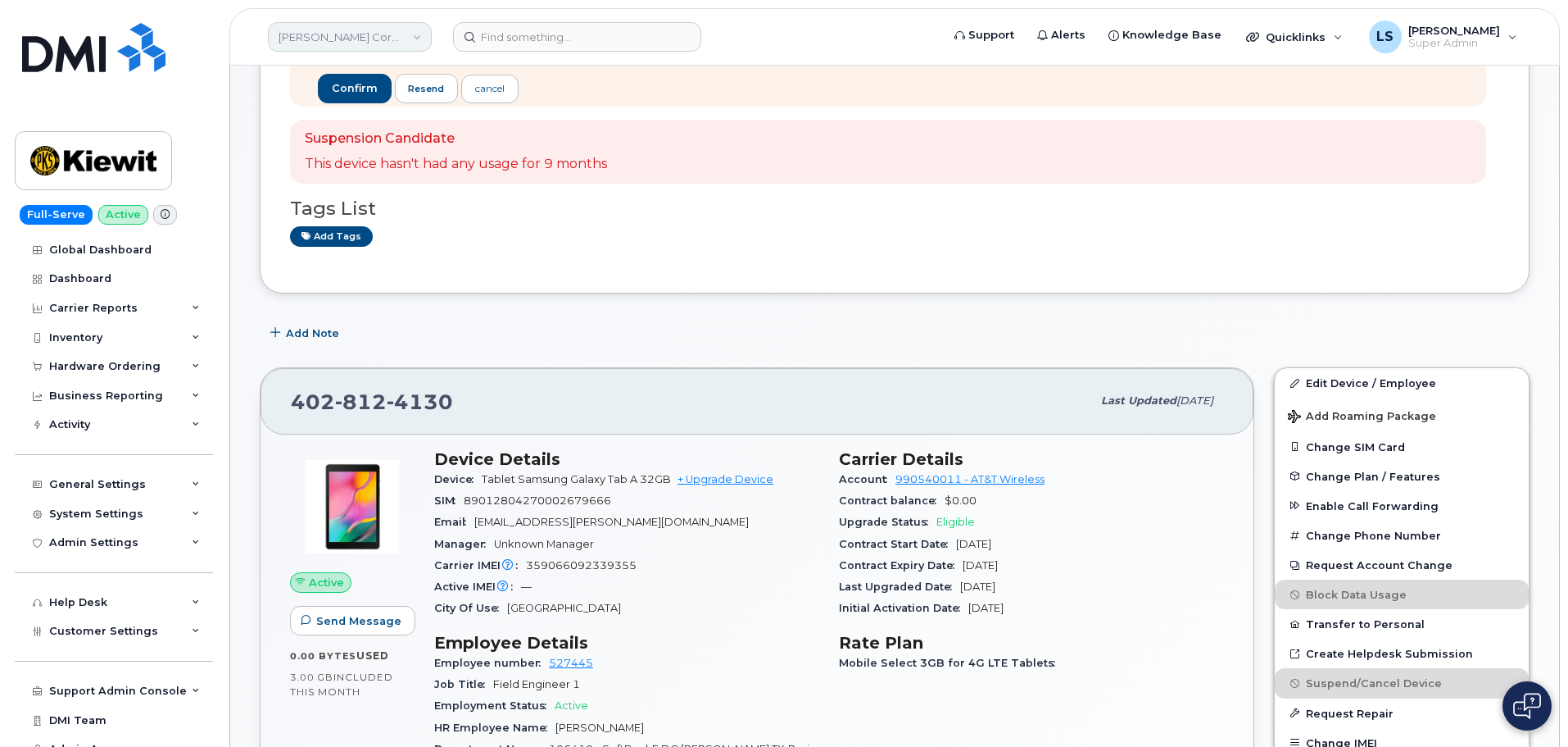
click at [419, 42] on link "[PERSON_NAME] Corporation" at bounding box center [349, 37] width 164 height 29
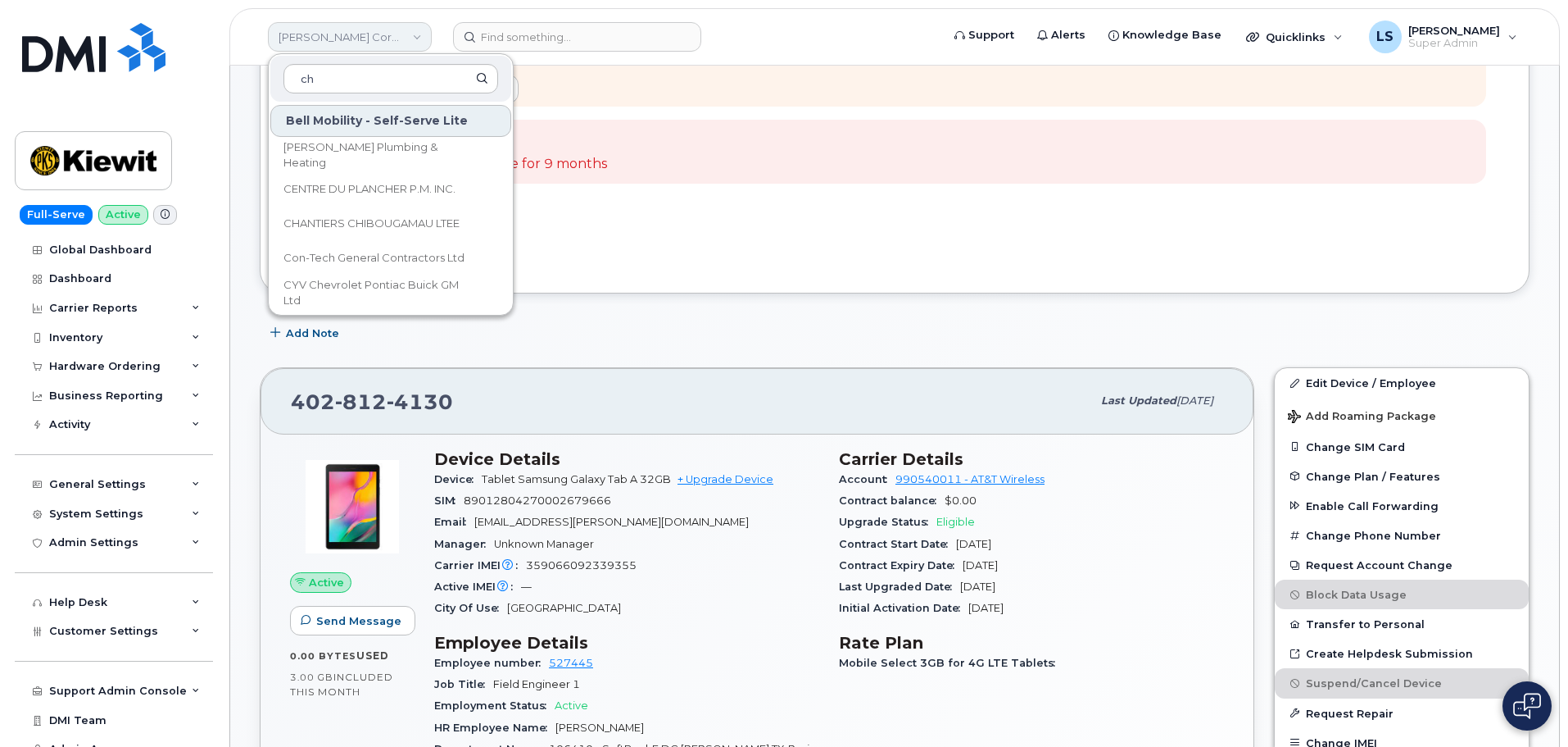
type input "c"
